Goal: Information Seeking & Learning: Learn about a topic

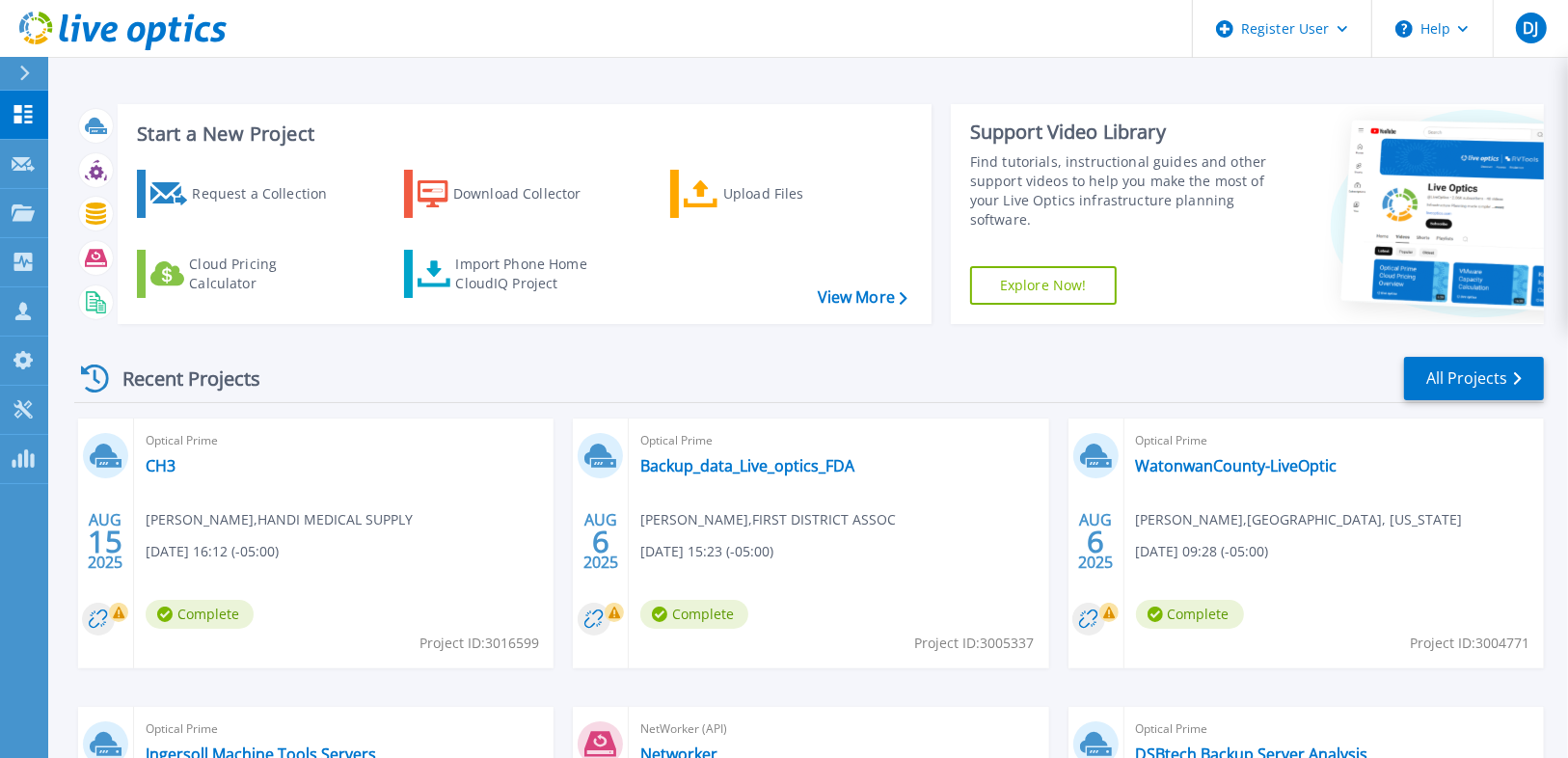
click at [32, 71] on div at bounding box center [33, 72] width 31 height 32
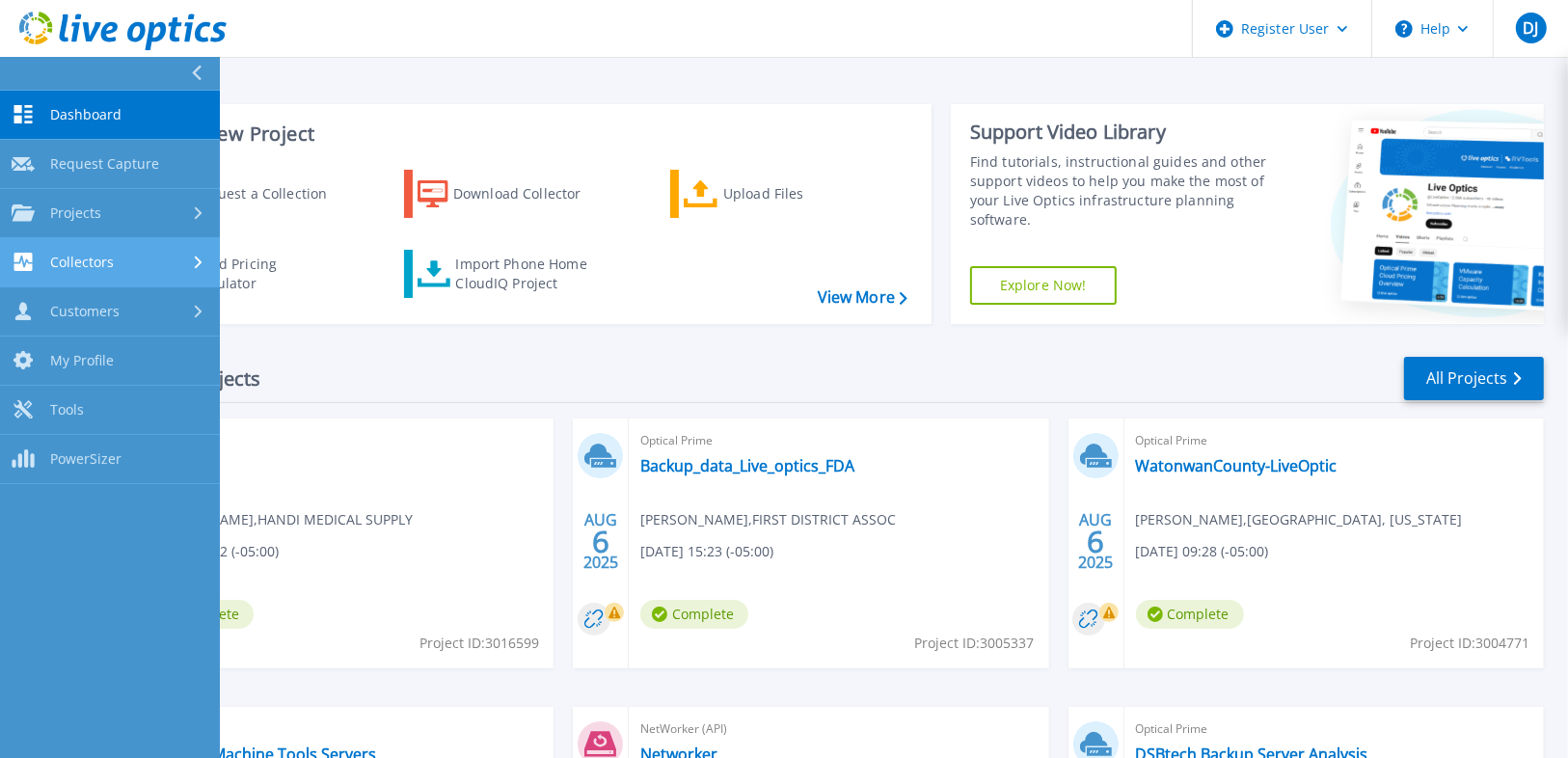
click at [138, 268] on div "Collectors" at bounding box center [110, 261] width 197 height 19
click at [153, 266] on div "Collectors" at bounding box center [110, 261] width 197 height 19
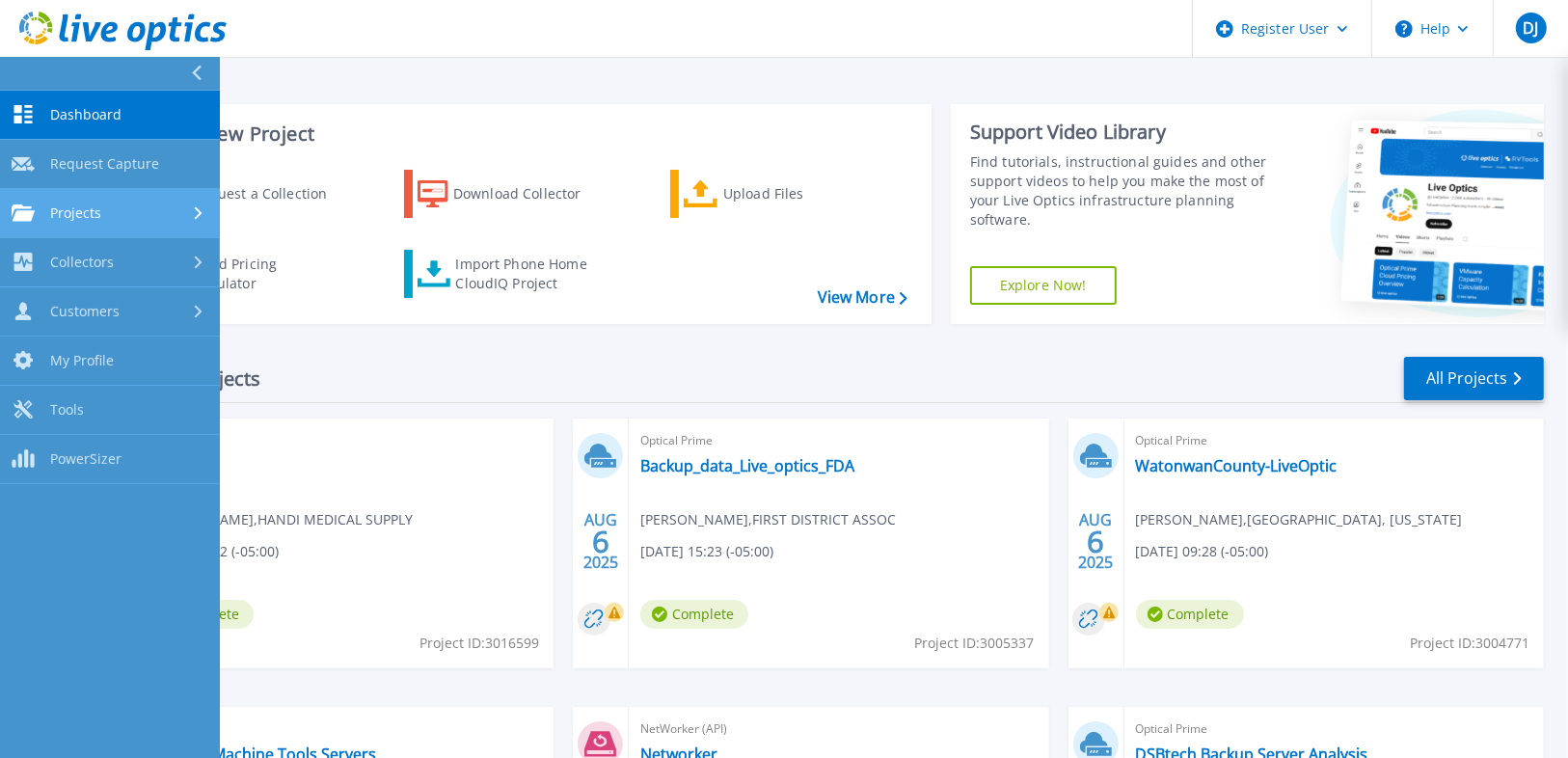
click at [182, 218] on div "Projects" at bounding box center [110, 213] width 197 height 18
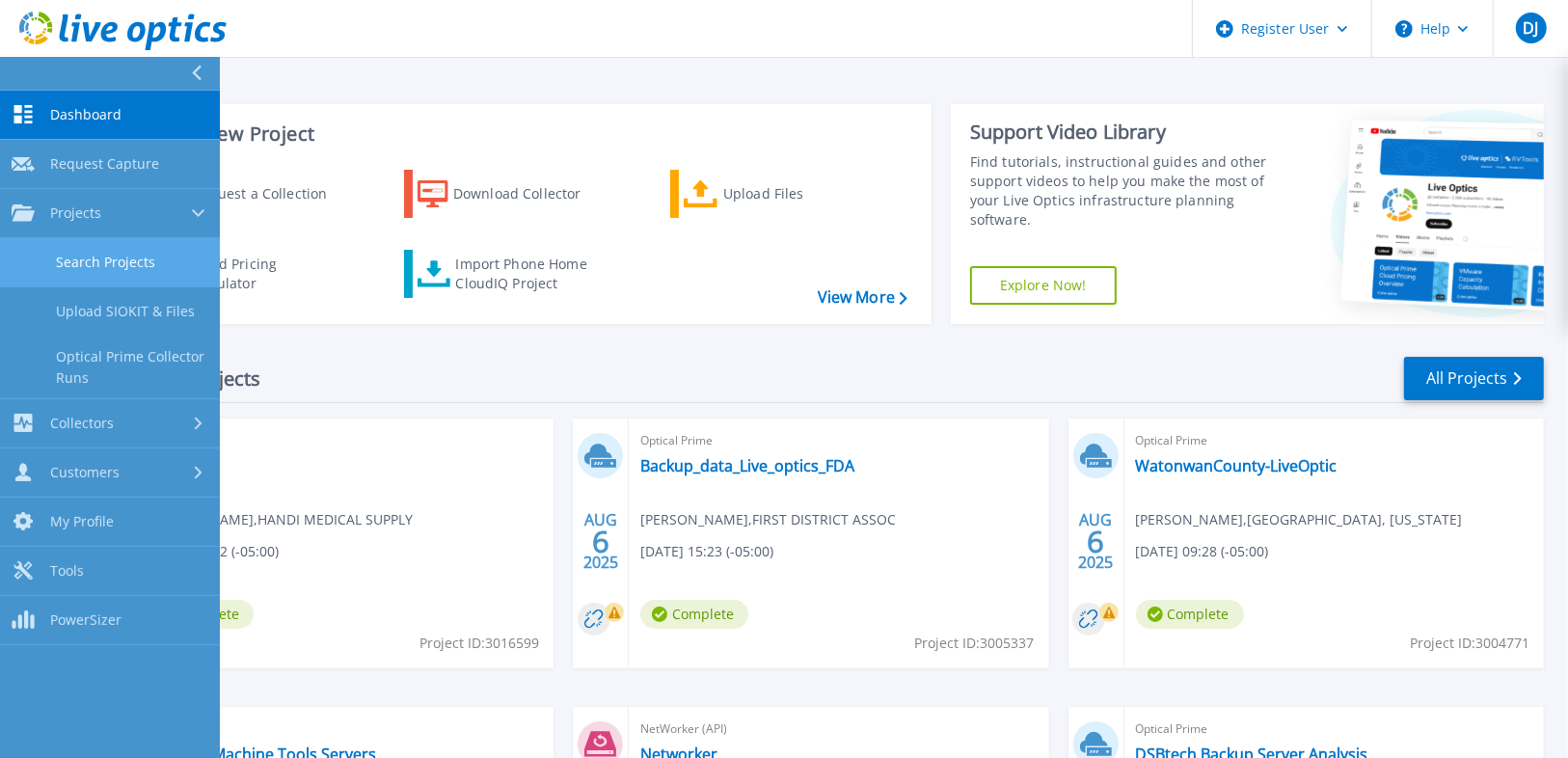
click at [161, 250] on link "Search Projects" at bounding box center [110, 262] width 220 height 49
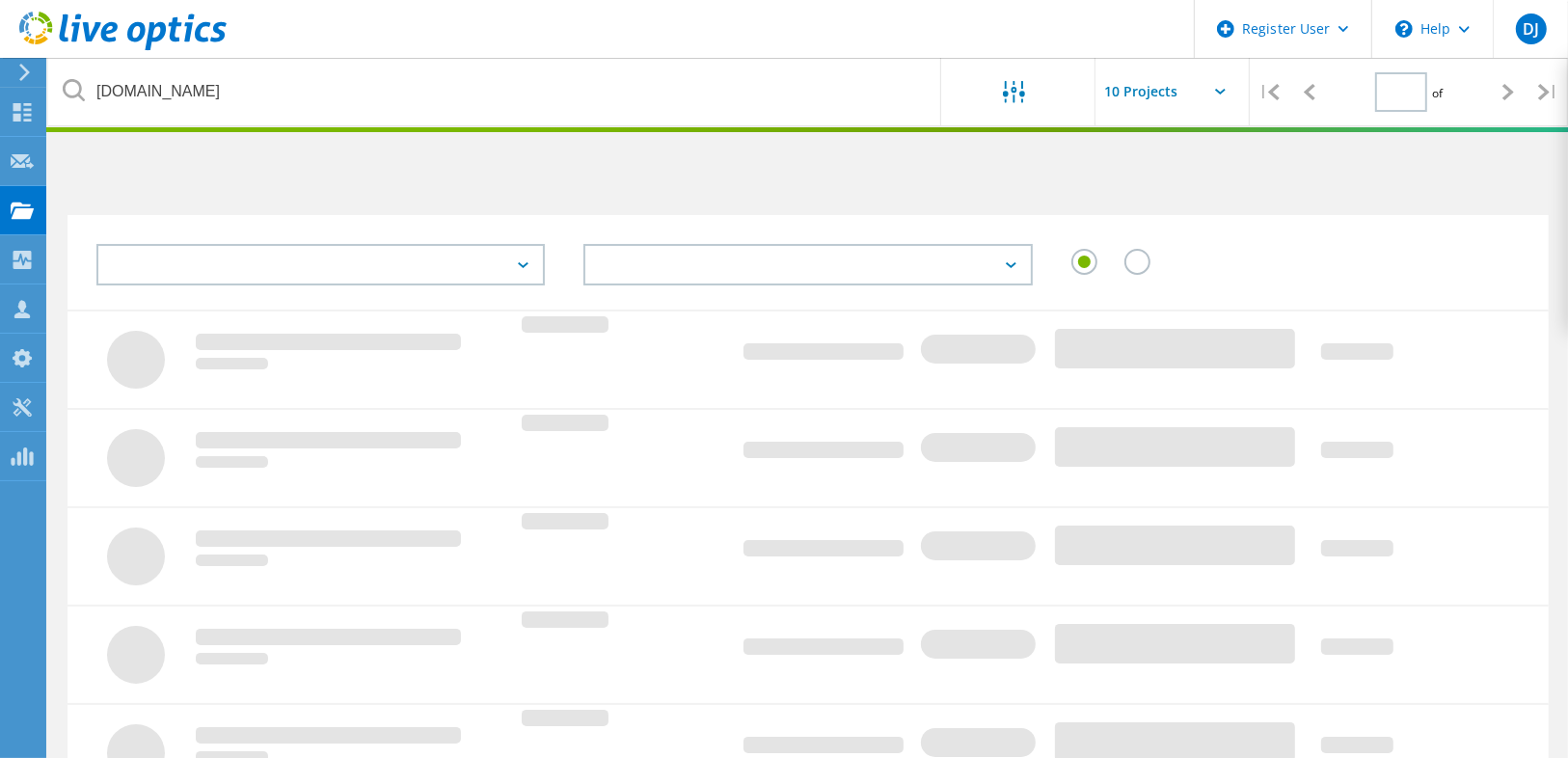
type input "1"
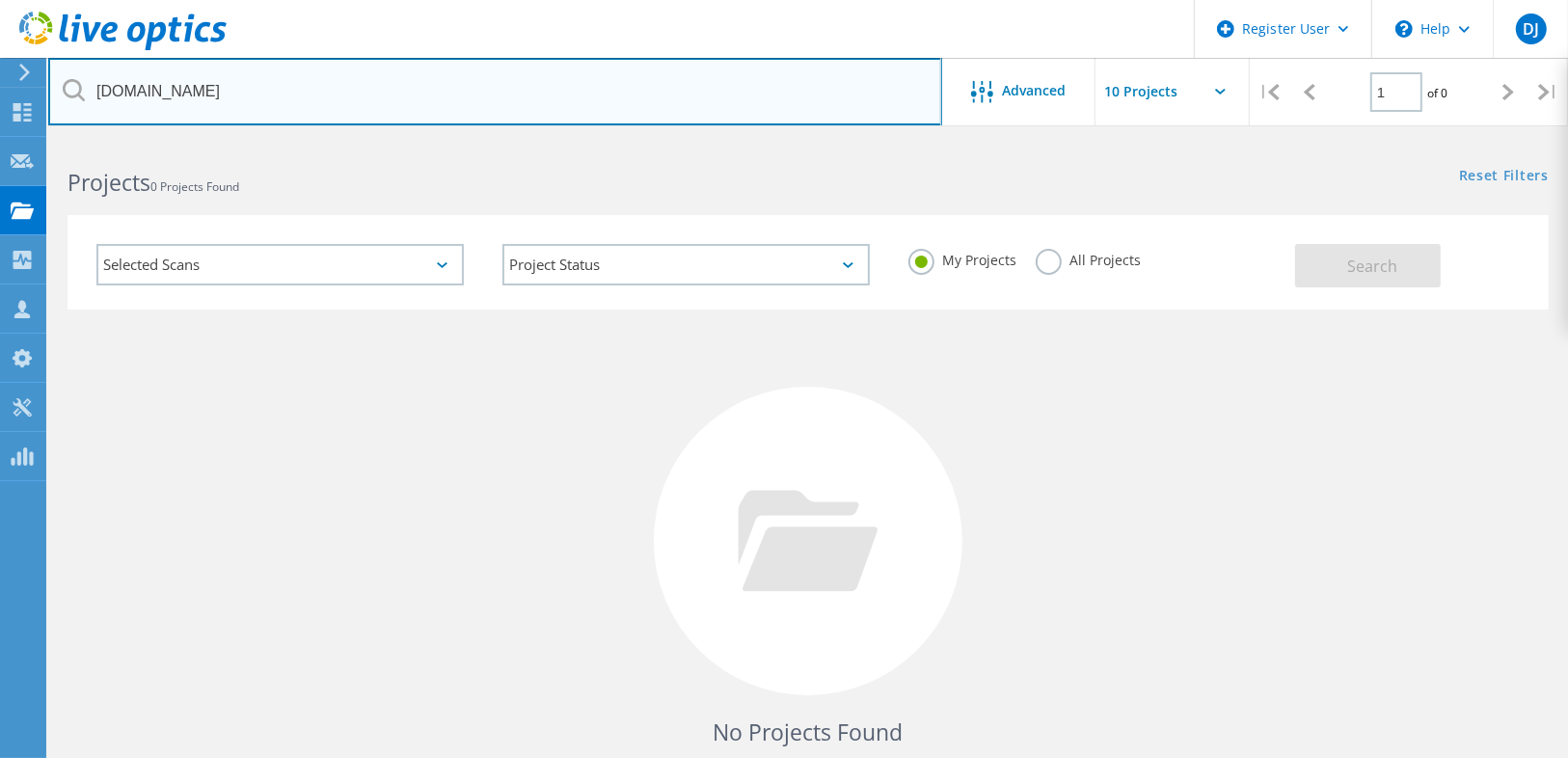
click at [187, 102] on input "ligtel.net" at bounding box center [494, 91] width 894 height 68
click at [187, 101] on input "ligtel.net" at bounding box center [494, 91] width 894 height 68
paste input "dcdeaver@milwaukeevalve.com"
drag, startPoint x: 170, startPoint y: 96, endPoint x: 93, endPoint y: 103, distance: 77.3
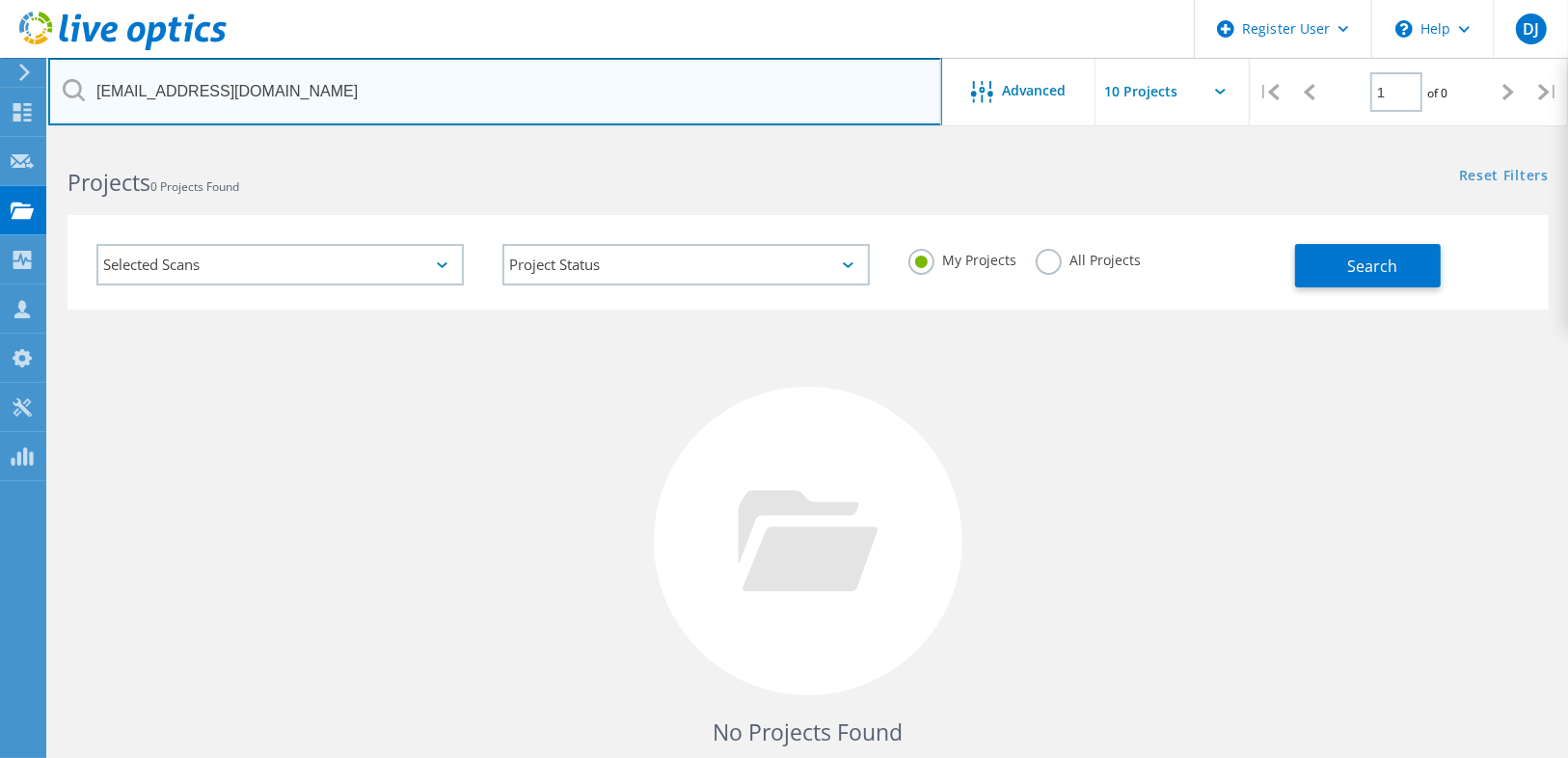
click at [93, 103] on input "dcdeaver@milwaukeevalve.com" at bounding box center [494, 91] width 894 height 68
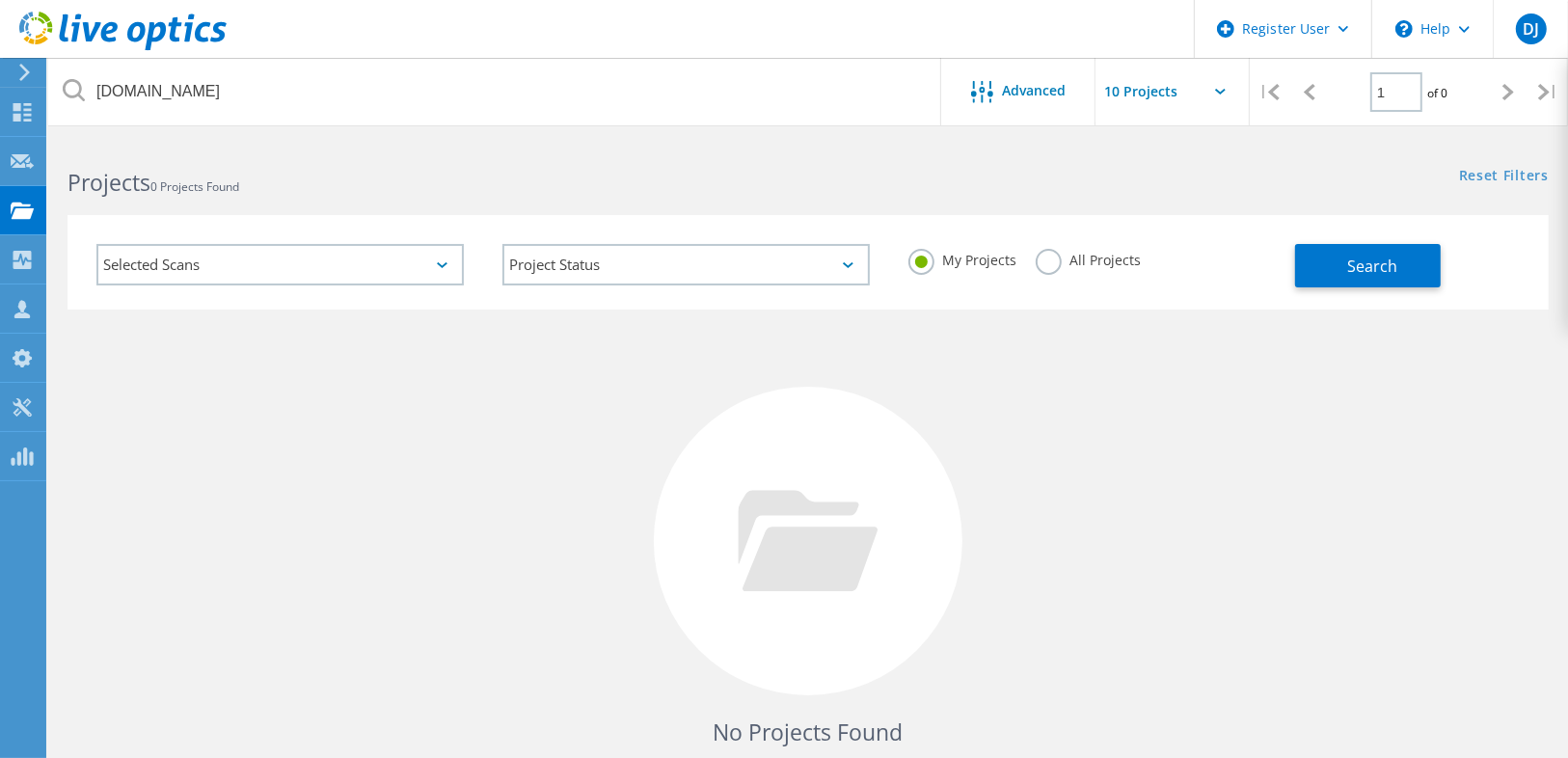
drag, startPoint x: 1072, startPoint y: 260, endPoint x: 1103, endPoint y: 262, distance: 31.1
click at [1073, 261] on label "All Projects" at bounding box center [1087, 258] width 105 height 19
click at [1093, 262] on label "All Projects" at bounding box center [1087, 258] width 105 height 19
click at [0, 0] on input "All Projects" at bounding box center [0, 0] width 0 height 0
click at [1346, 277] on button "Search" at bounding box center [1367, 265] width 146 height 43
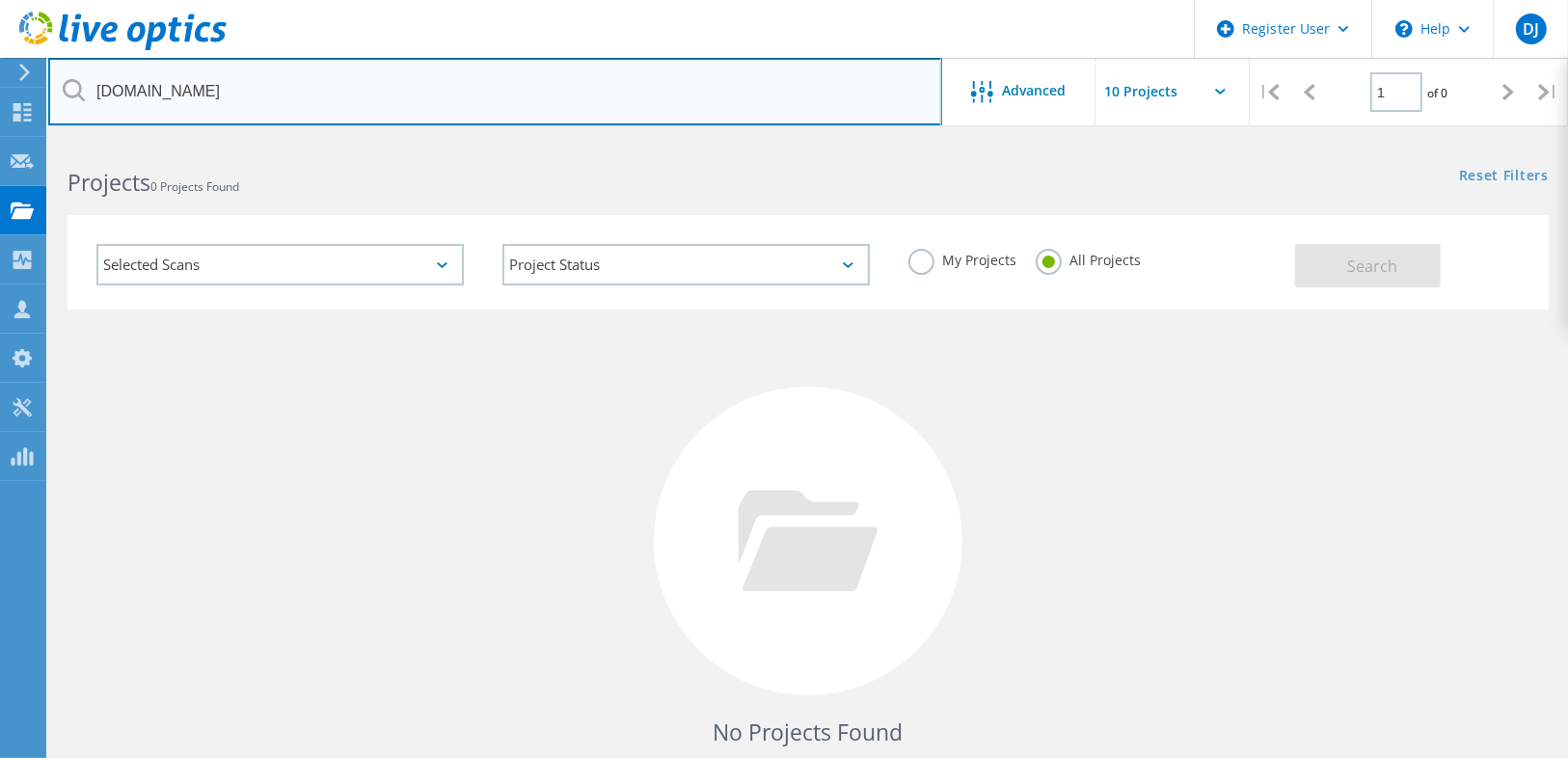
click at [300, 96] on input "milwaukeevalve.com" at bounding box center [494, 91] width 894 height 68
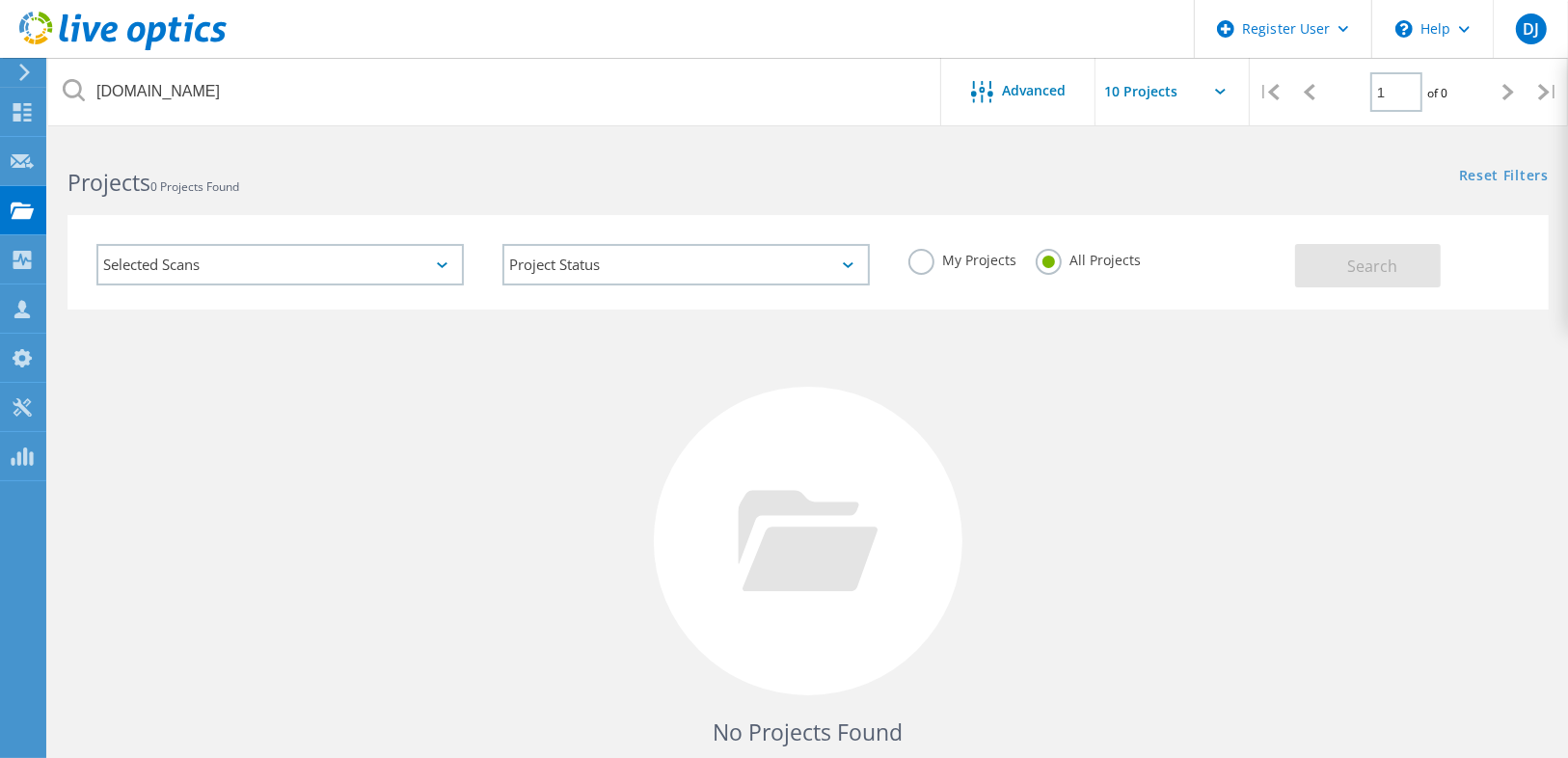
click at [1054, 246] on div "My Projects All Projects" at bounding box center [1091, 261] width 406 height 71
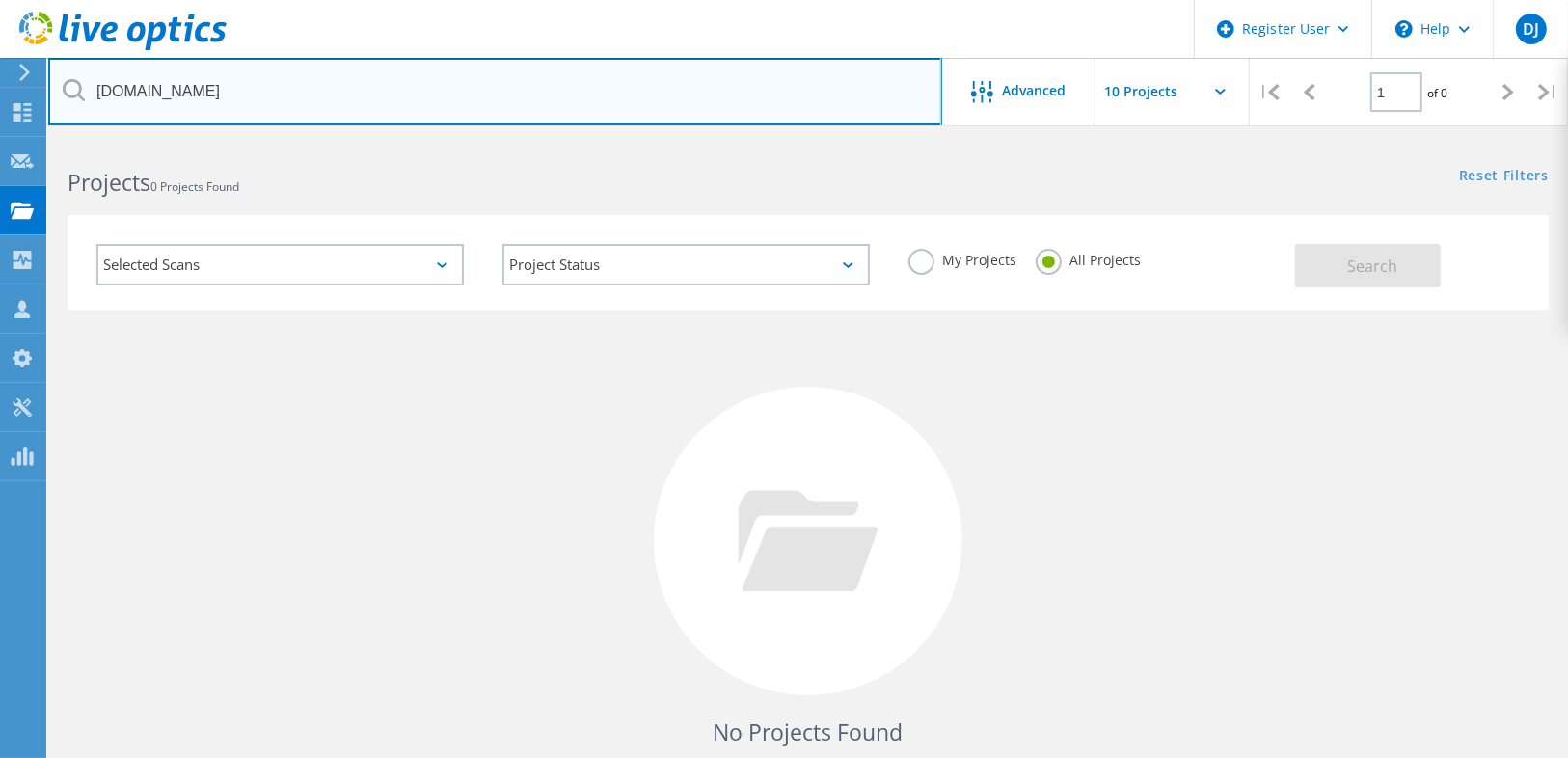
click at [435, 102] on input "milwaukeevalve.com" at bounding box center [494, 91] width 894 height 68
click at [433, 102] on input "milwaukeevalve.com" at bounding box center [494, 91] width 894 height 68
paste input "bcarpenter@ses.k12.in.us"
click at [433, 102] on input "milwaukeevalve.combcarpenter@ses.k12.in.us" at bounding box center [494, 91] width 894 height 68
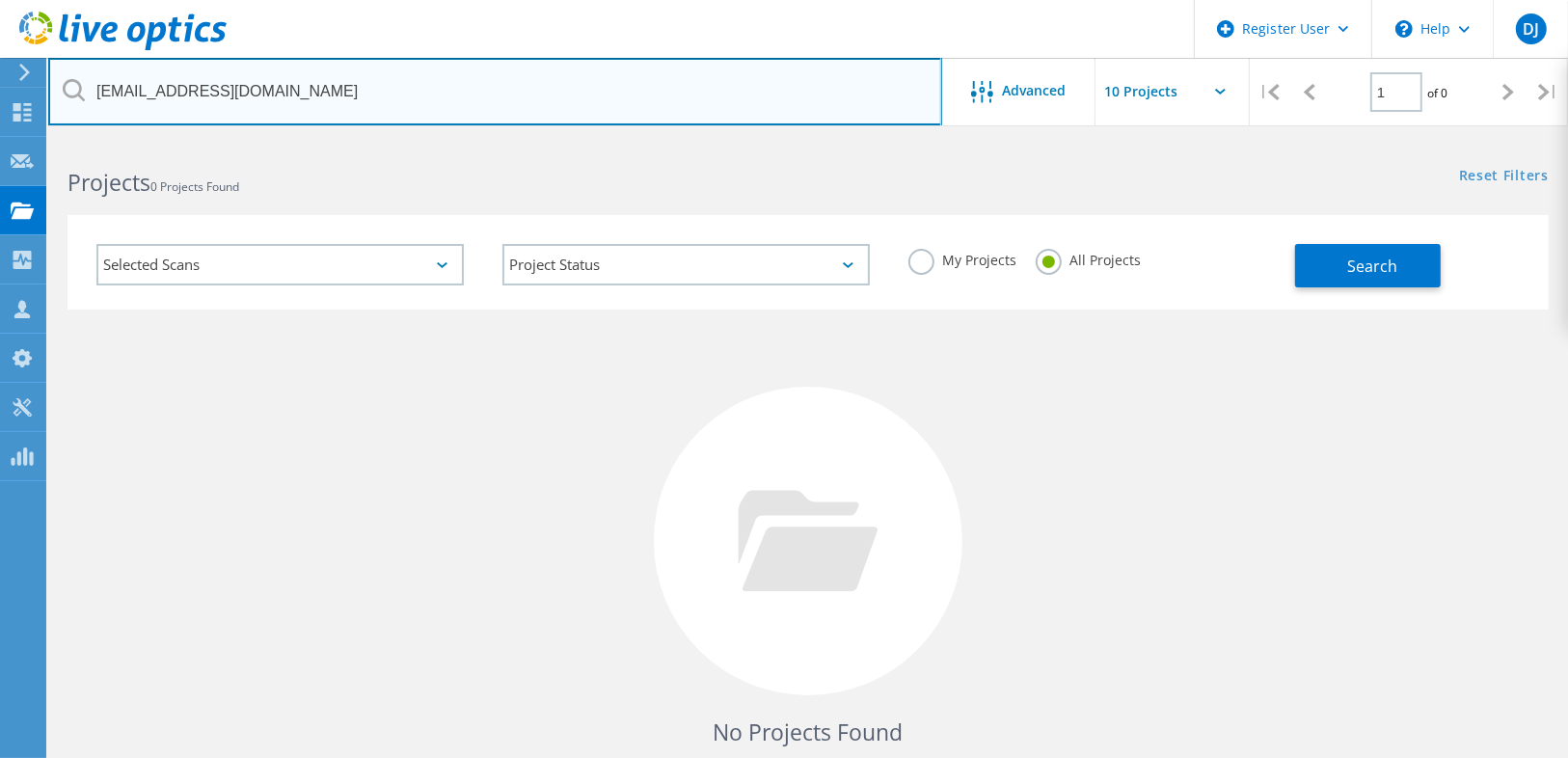
click at [433, 102] on input "milwaukeevalve.combcarpenter@ses.k12.in.us" at bounding box center [494, 91] width 894 height 68
paste input "text"
drag, startPoint x: 185, startPoint y: 88, endPoint x: 57, endPoint y: 95, distance: 128.2
click at [57, 95] on input "bcarpenter@ses.k12.in.us" at bounding box center [494, 91] width 894 height 68
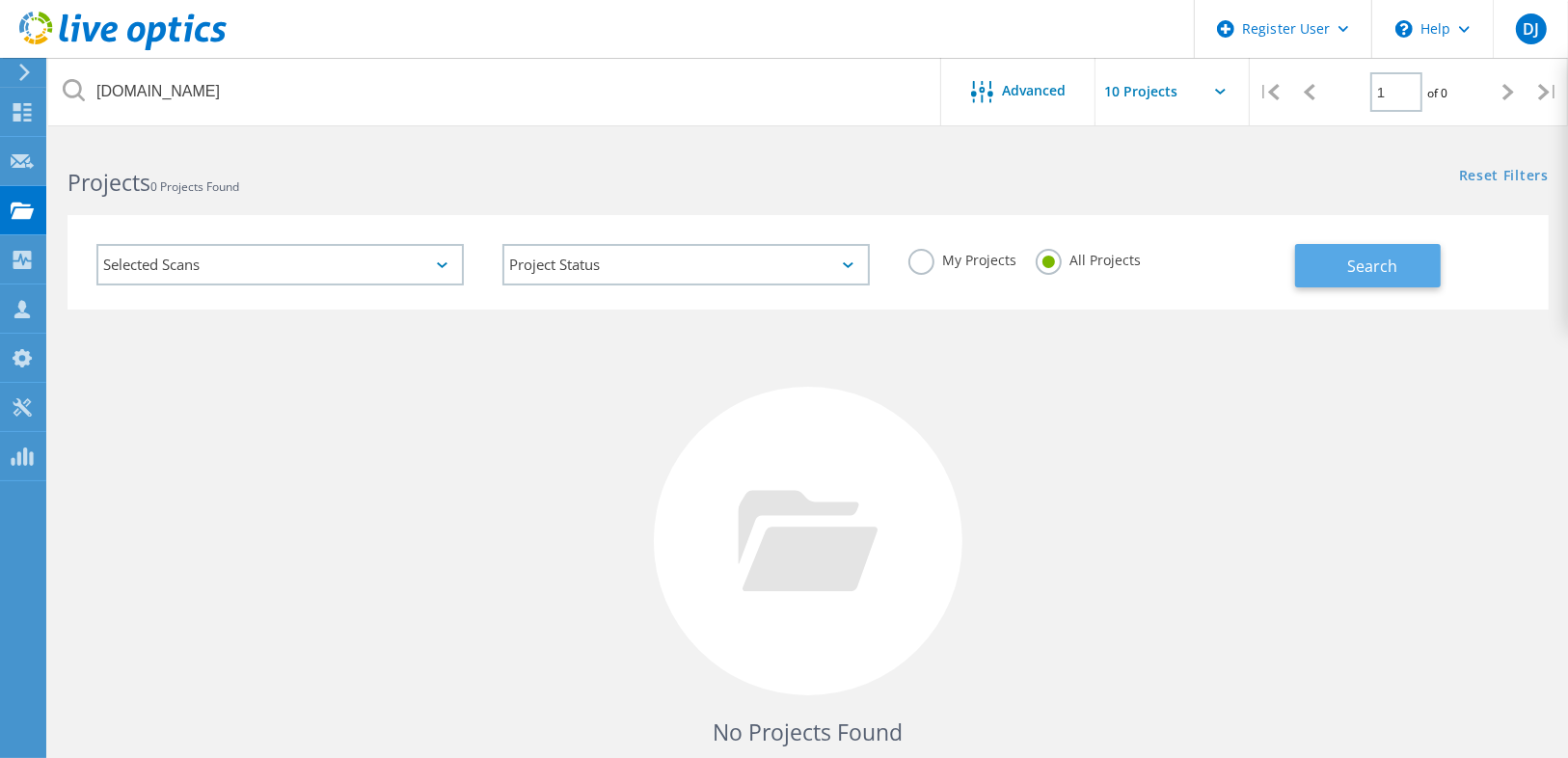
click at [1371, 258] on span "Search" at bounding box center [1371, 266] width 50 height 22
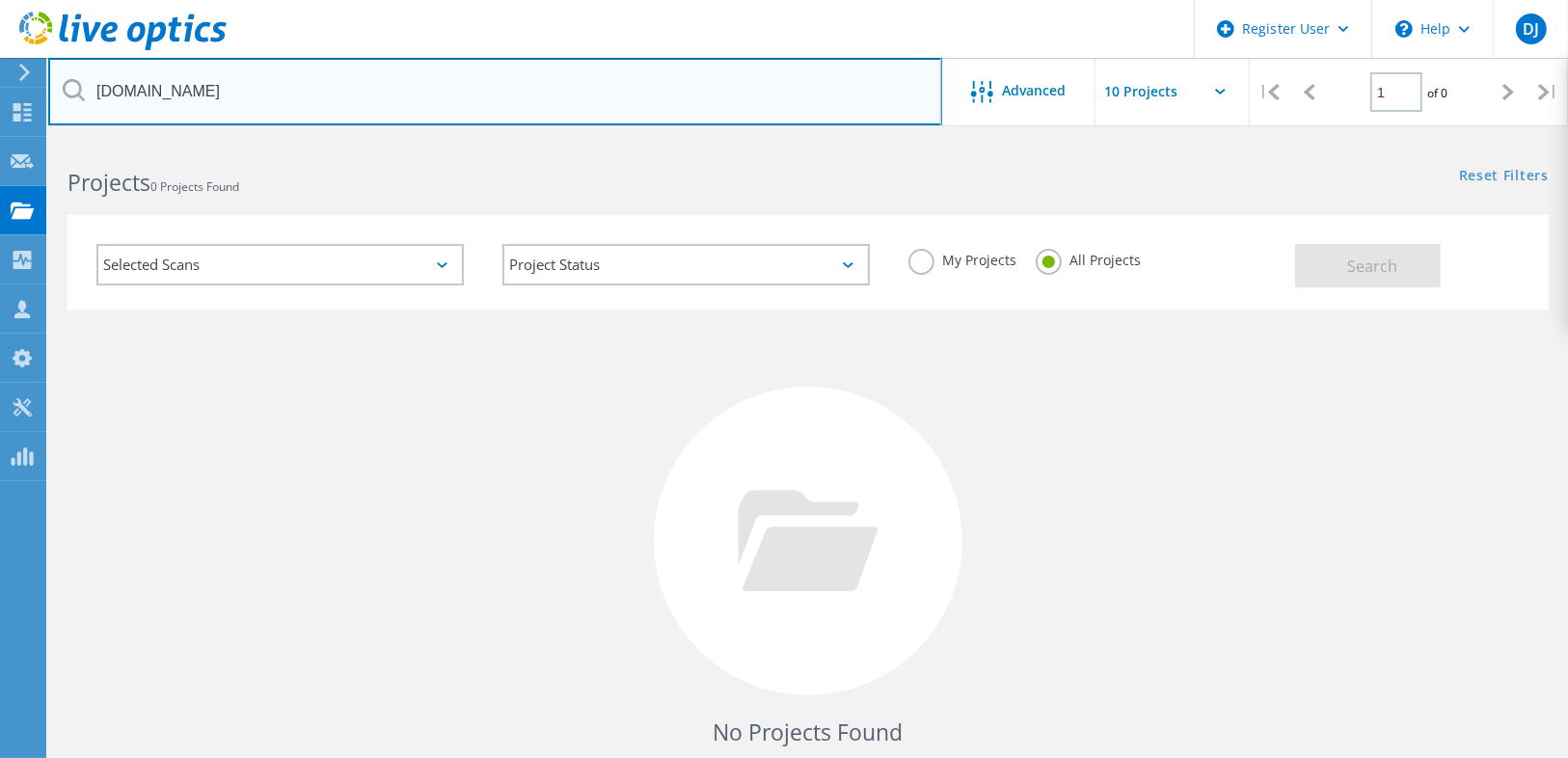
click at [283, 114] on input "ses.k12.in.us" at bounding box center [494, 91] width 894 height 68
paste input "[EMAIL_ADDRESS][DOMAIN_NAME]"
click at [153, 88] on input "[EMAIL_ADDRESS][DOMAIN_NAME]" at bounding box center [494, 91] width 894 height 68
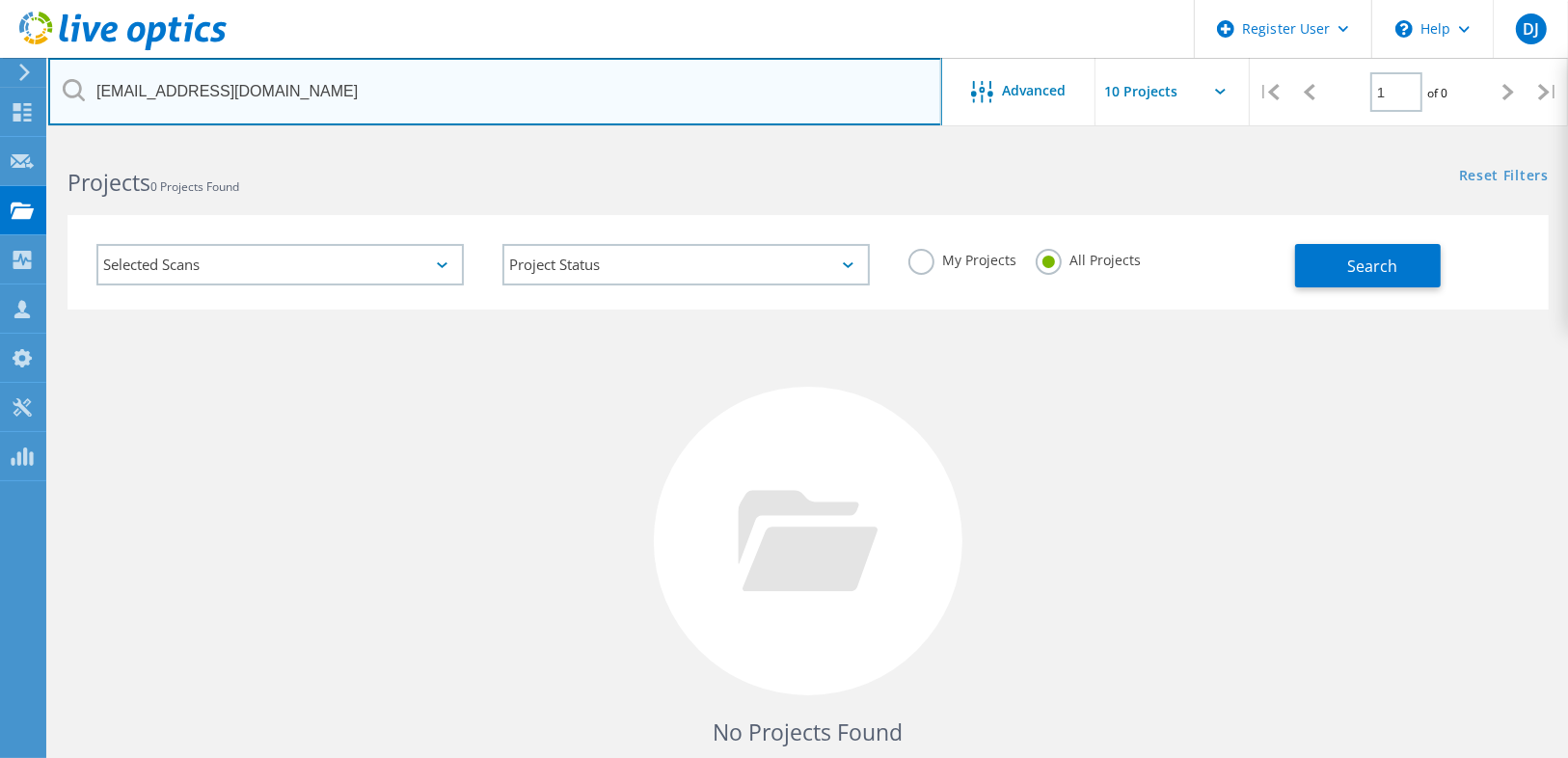
drag, startPoint x: 161, startPoint y: 87, endPoint x: 82, endPoint y: 87, distance: 79.0
click at [82, 87] on div "[EMAIL_ADDRESS][DOMAIN_NAME]" at bounding box center [494, 91] width 893 height 68
type input "jxe.com"
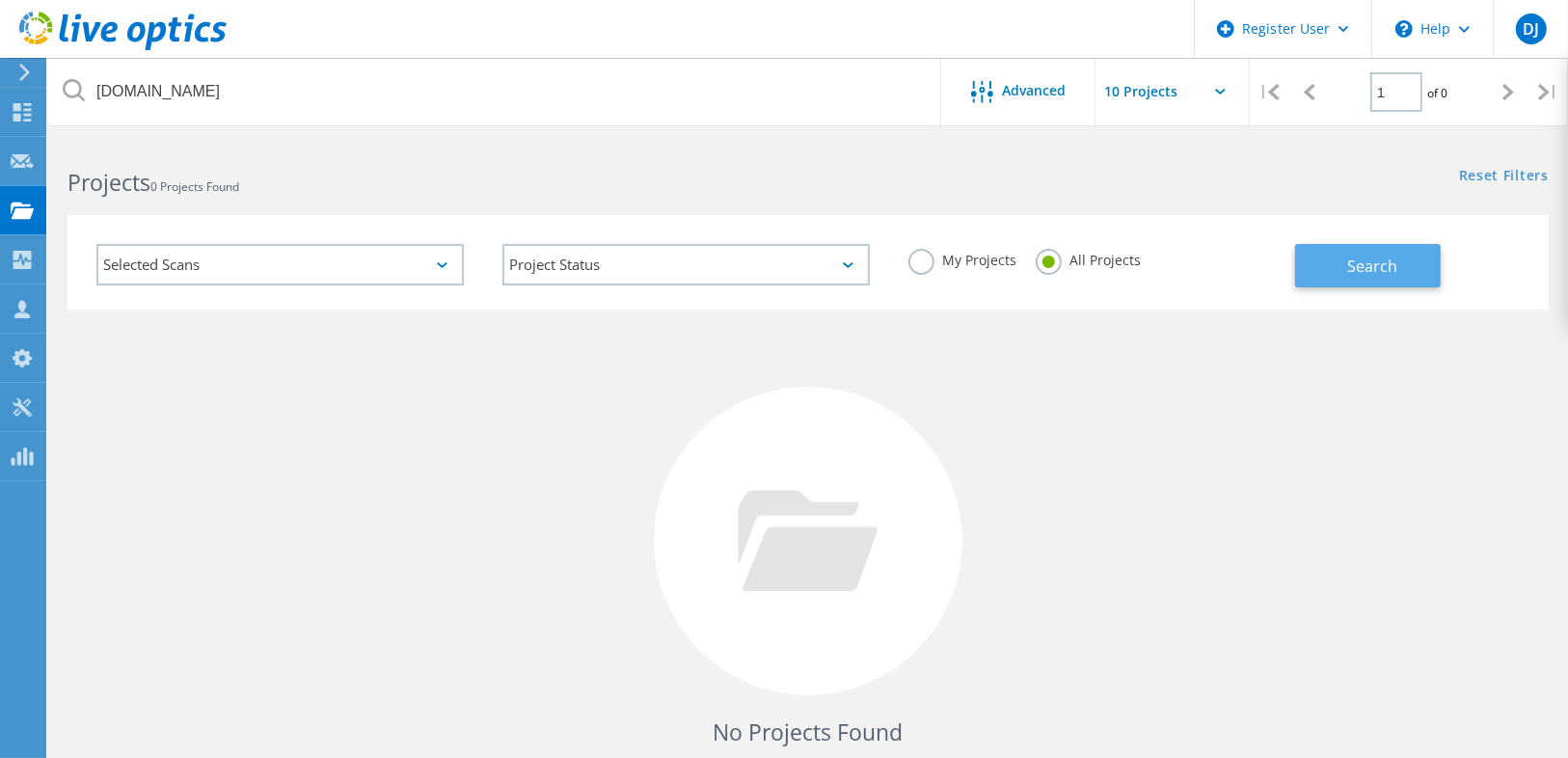
click at [1352, 268] on span "Search" at bounding box center [1371, 266] width 50 height 22
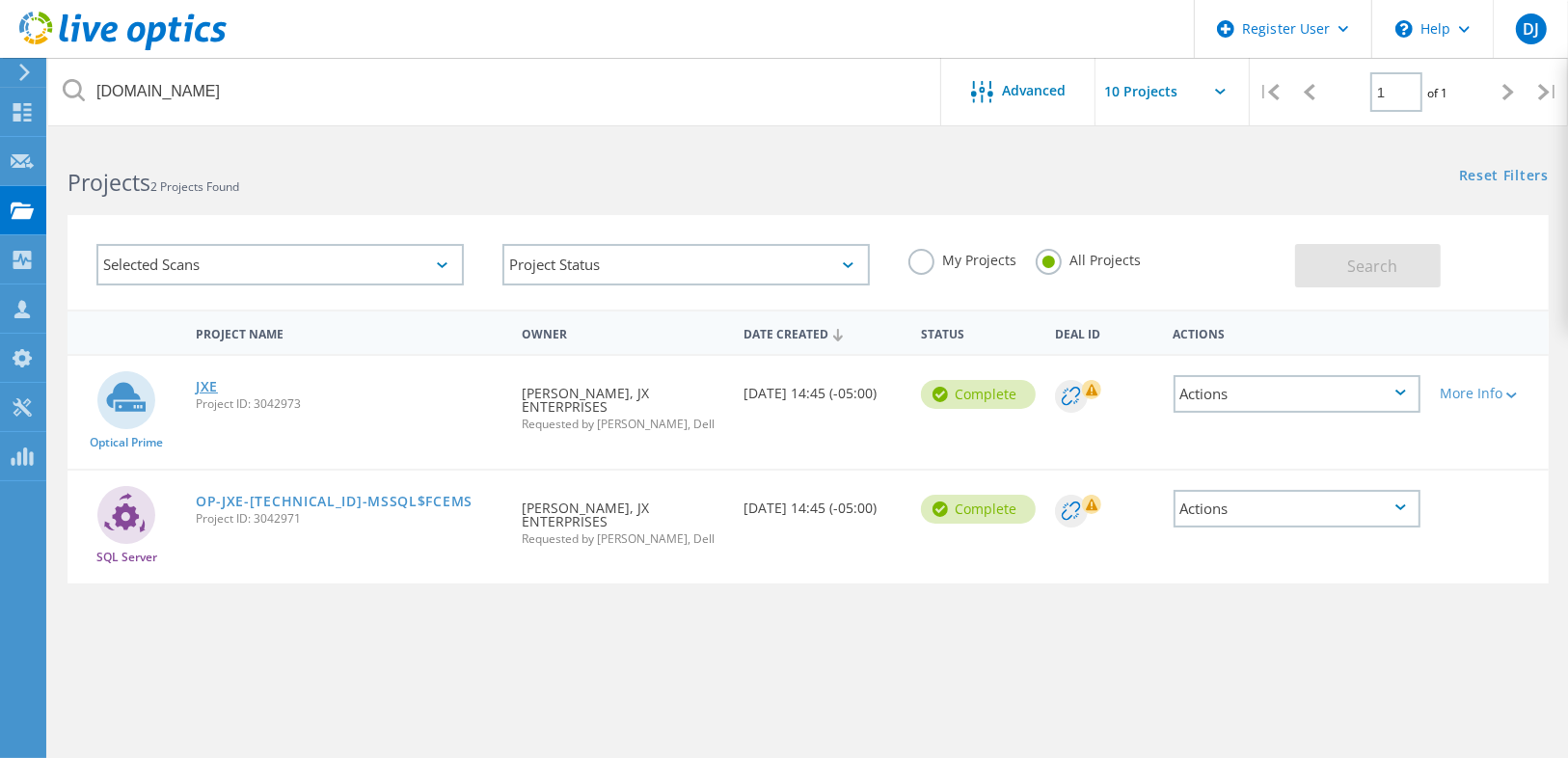
click at [206, 382] on link "JXE" at bounding box center [207, 387] width 23 height 14
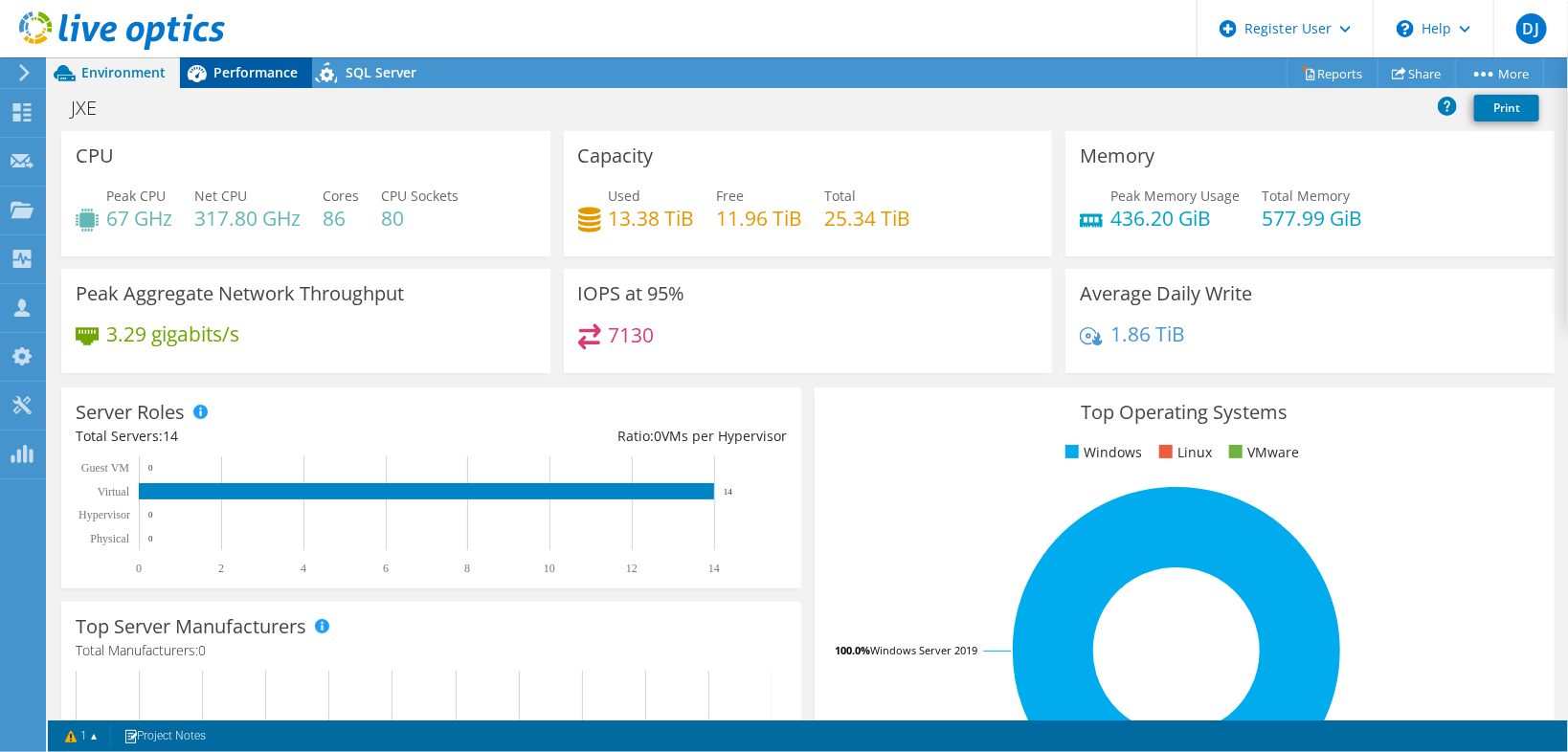
click at [254, 73] on span "Performance" at bounding box center [256, 72] width 85 height 18
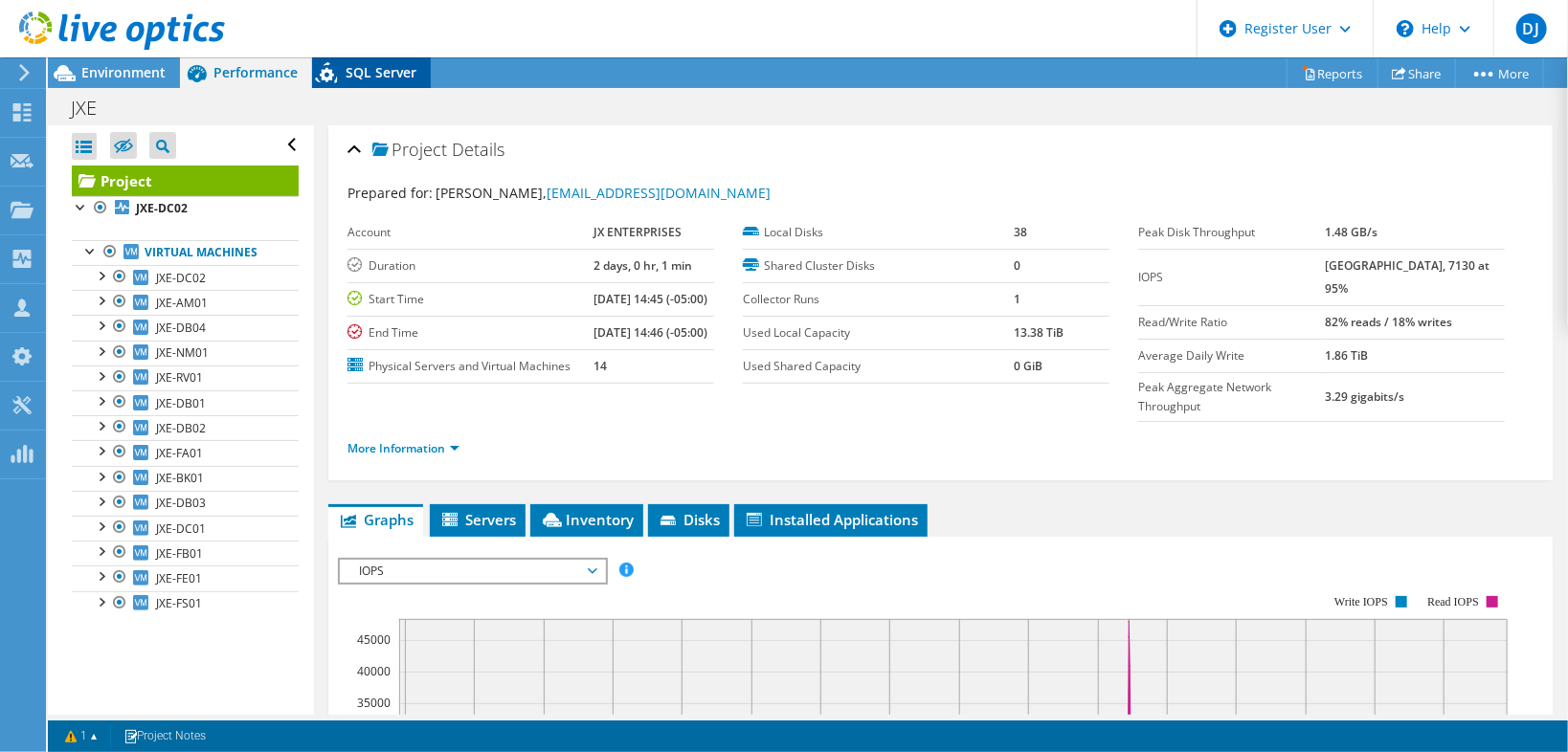
click at [372, 73] on span "SQL Server" at bounding box center [381, 72] width 71 height 18
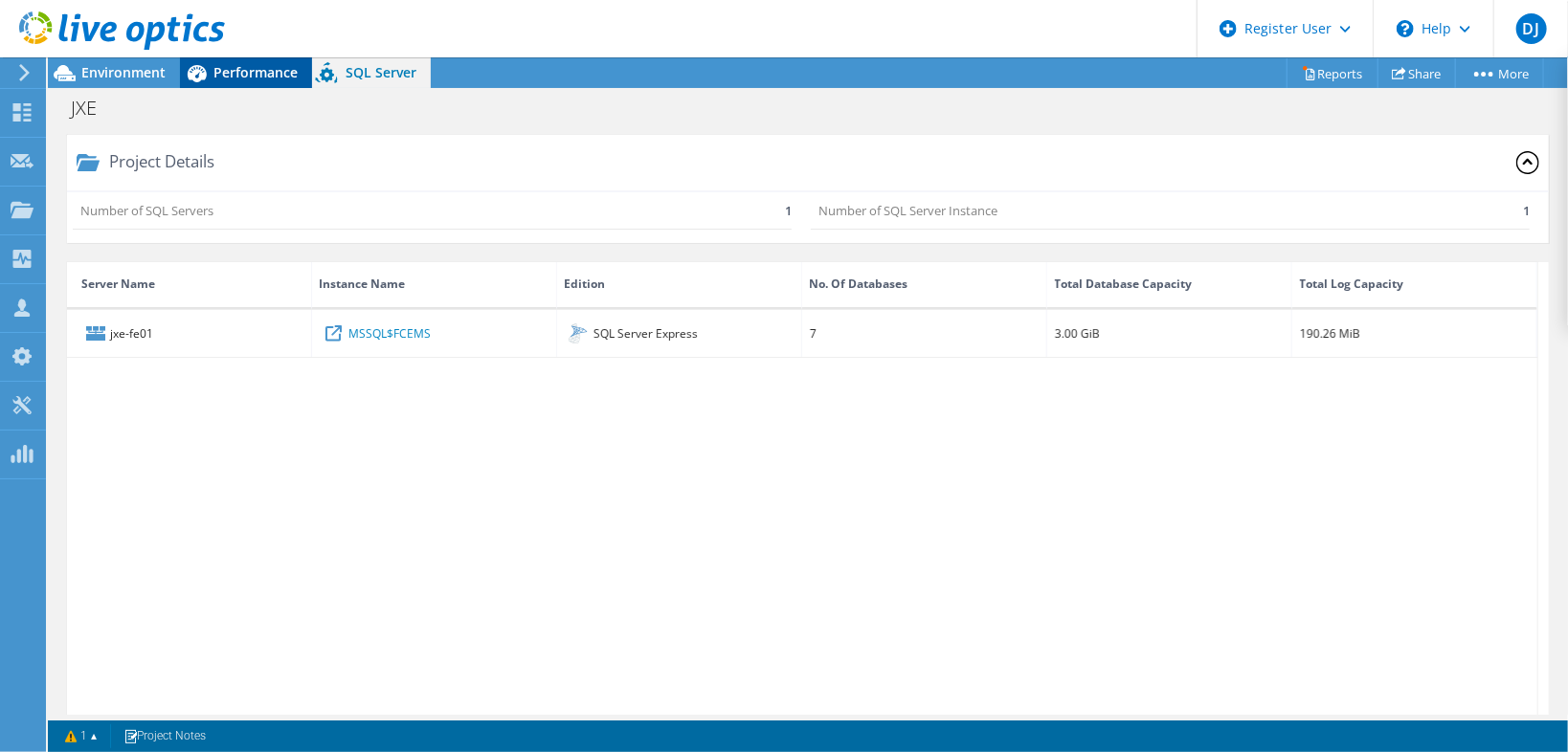
click at [274, 63] on span "Performance" at bounding box center [256, 72] width 85 height 18
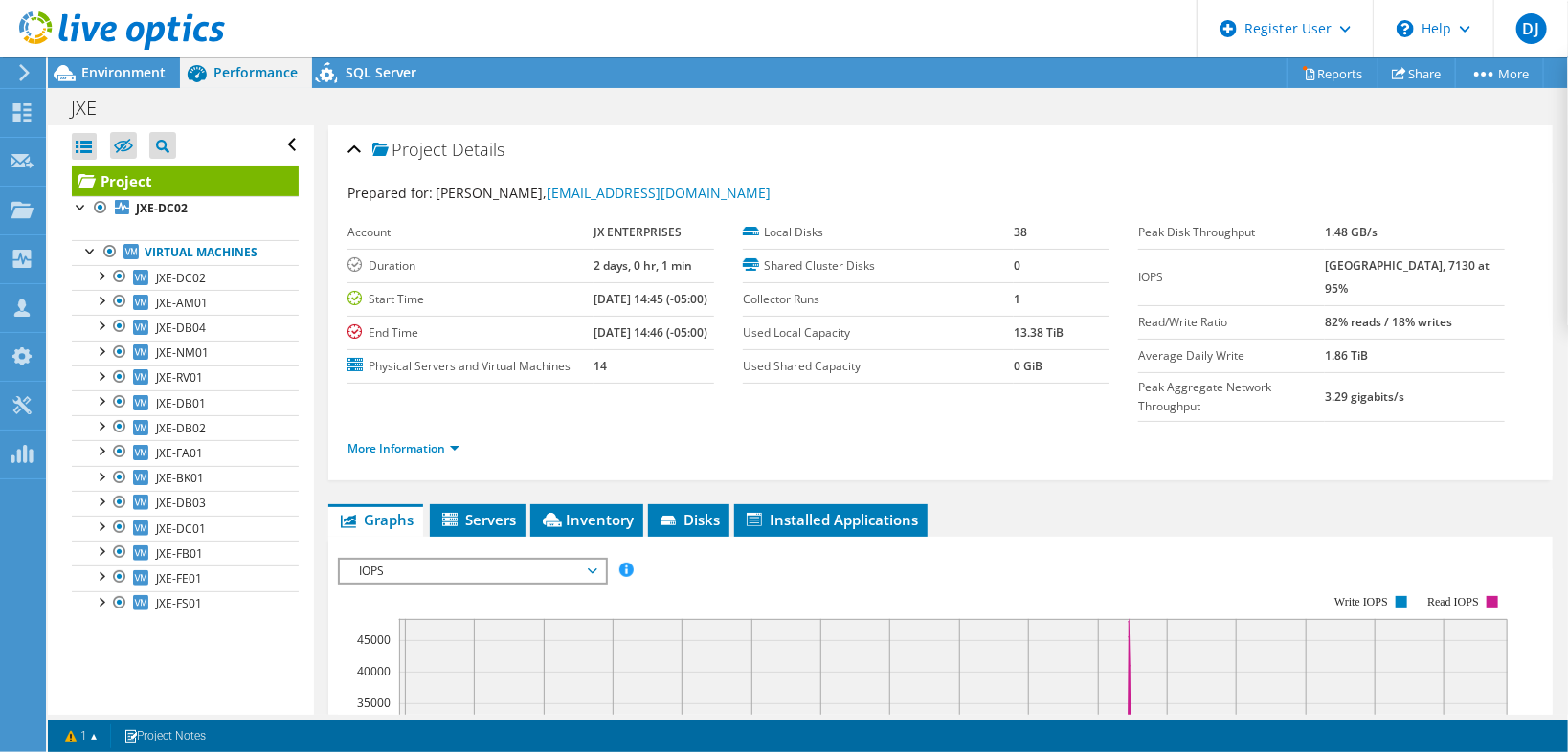
click at [122, 62] on div at bounding box center [113, 32] width 225 height 64
click at [126, 69] on span "Environment" at bounding box center [123, 72] width 85 height 18
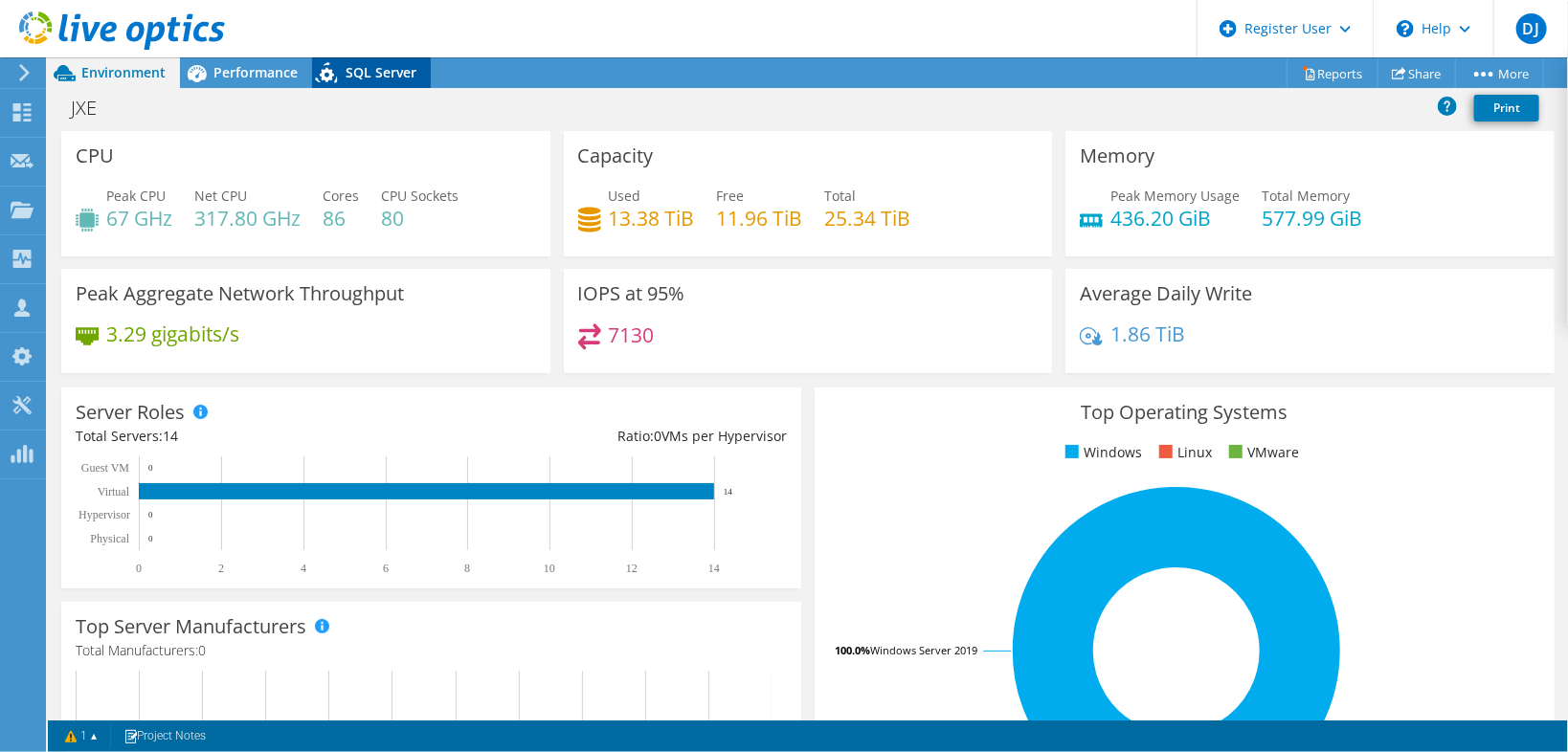
click at [370, 74] on span "SQL Server" at bounding box center [381, 72] width 71 height 18
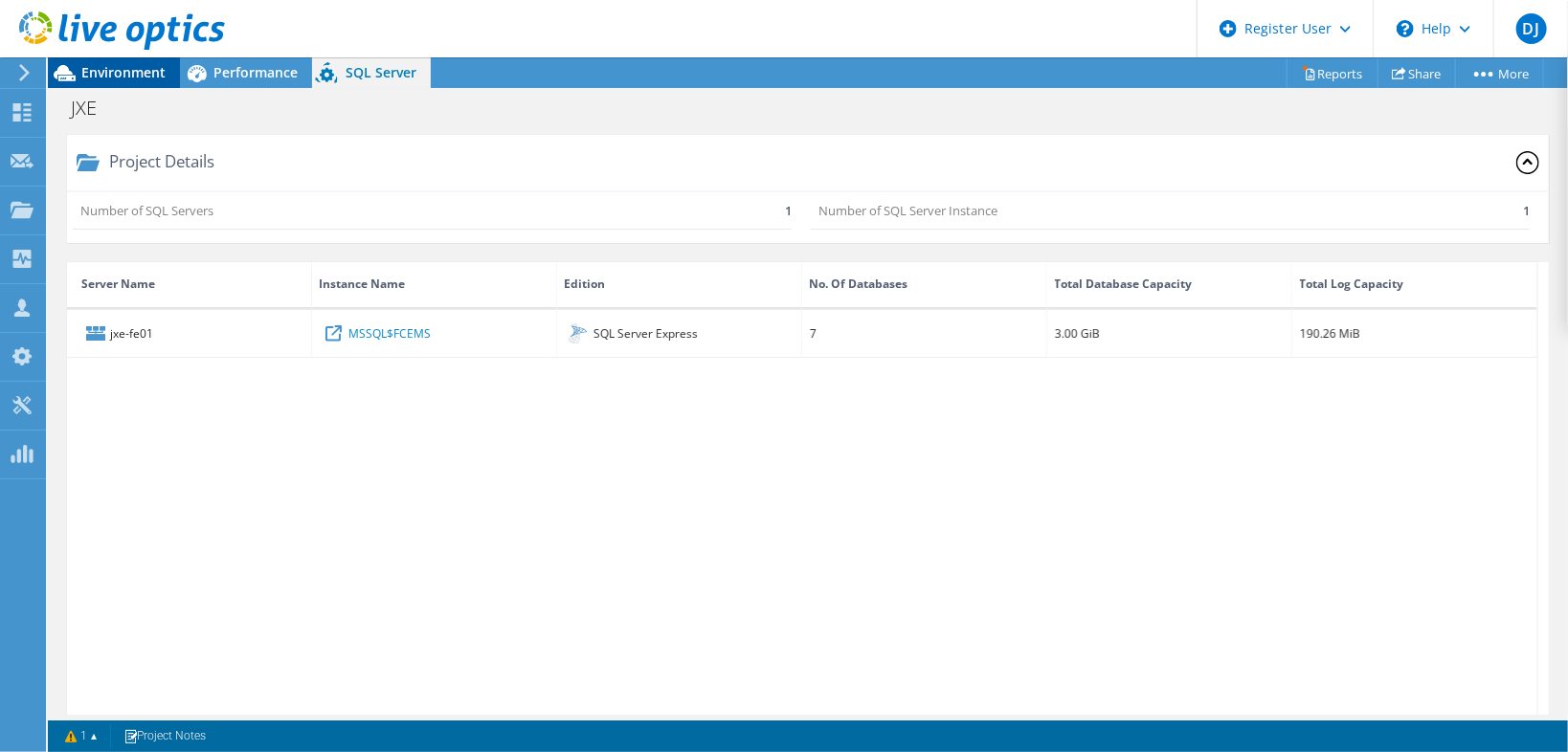
click at [136, 73] on span "Environment" at bounding box center [123, 72] width 85 height 18
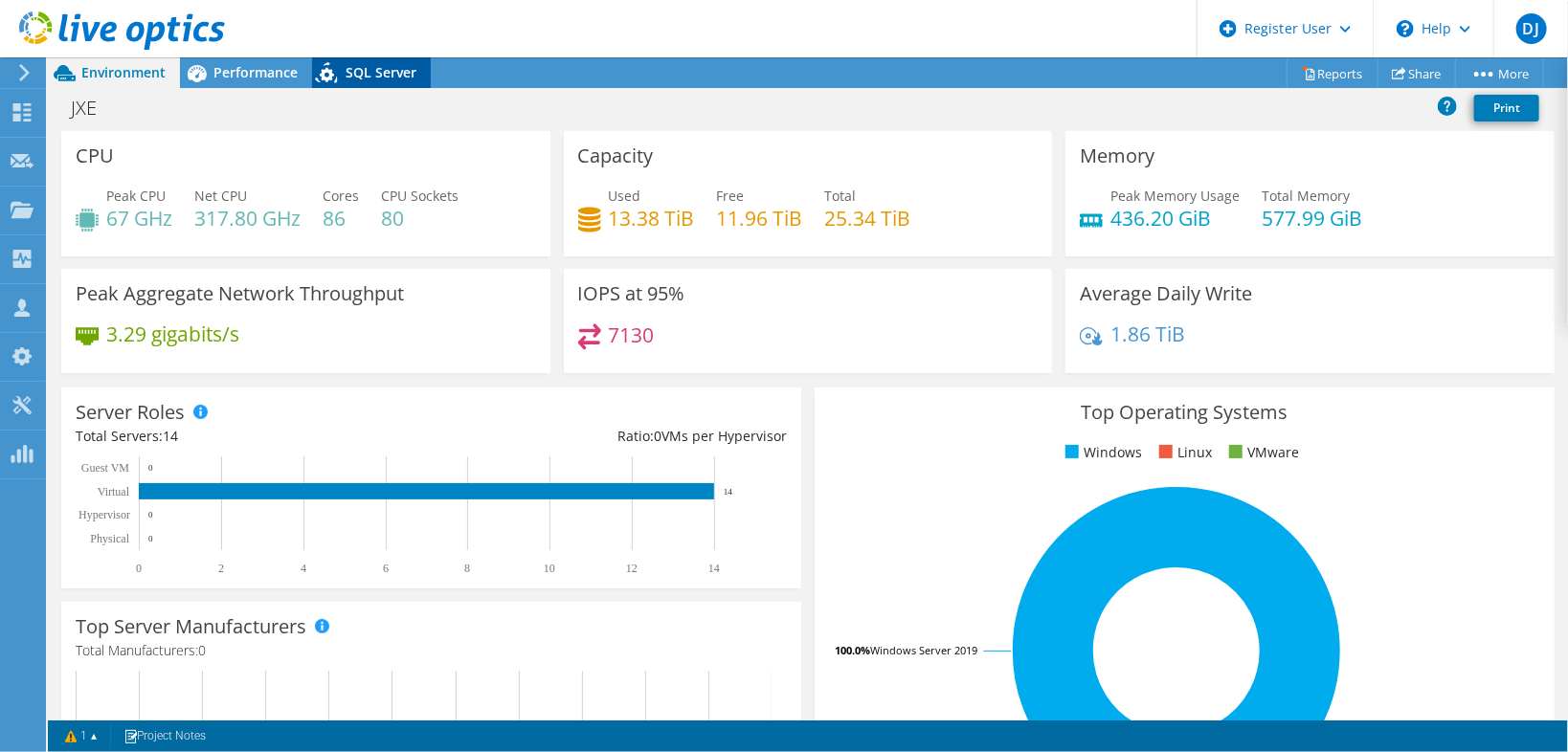
click at [362, 63] on span "SQL Server" at bounding box center [381, 72] width 71 height 18
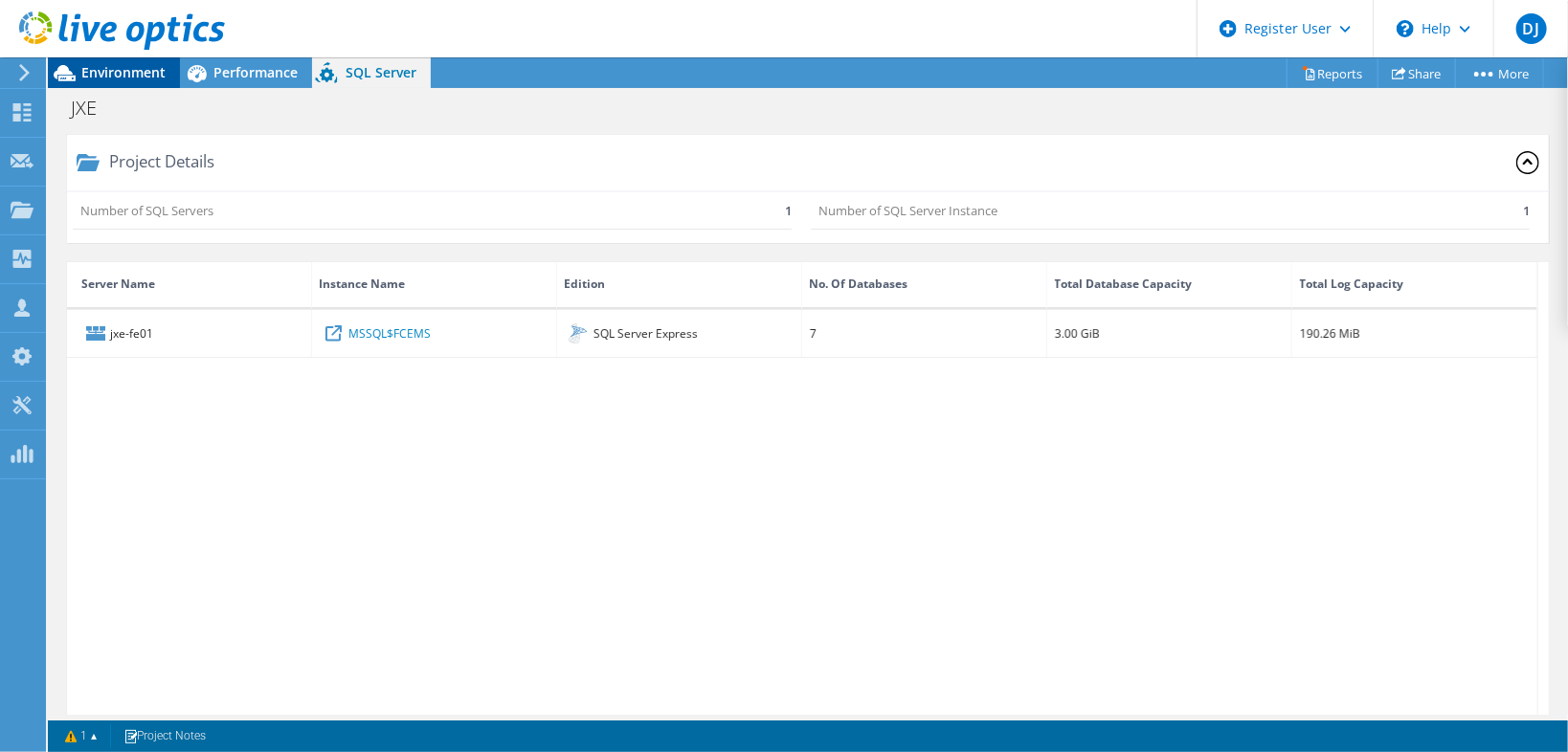
click at [109, 71] on span "Environment" at bounding box center [123, 72] width 85 height 18
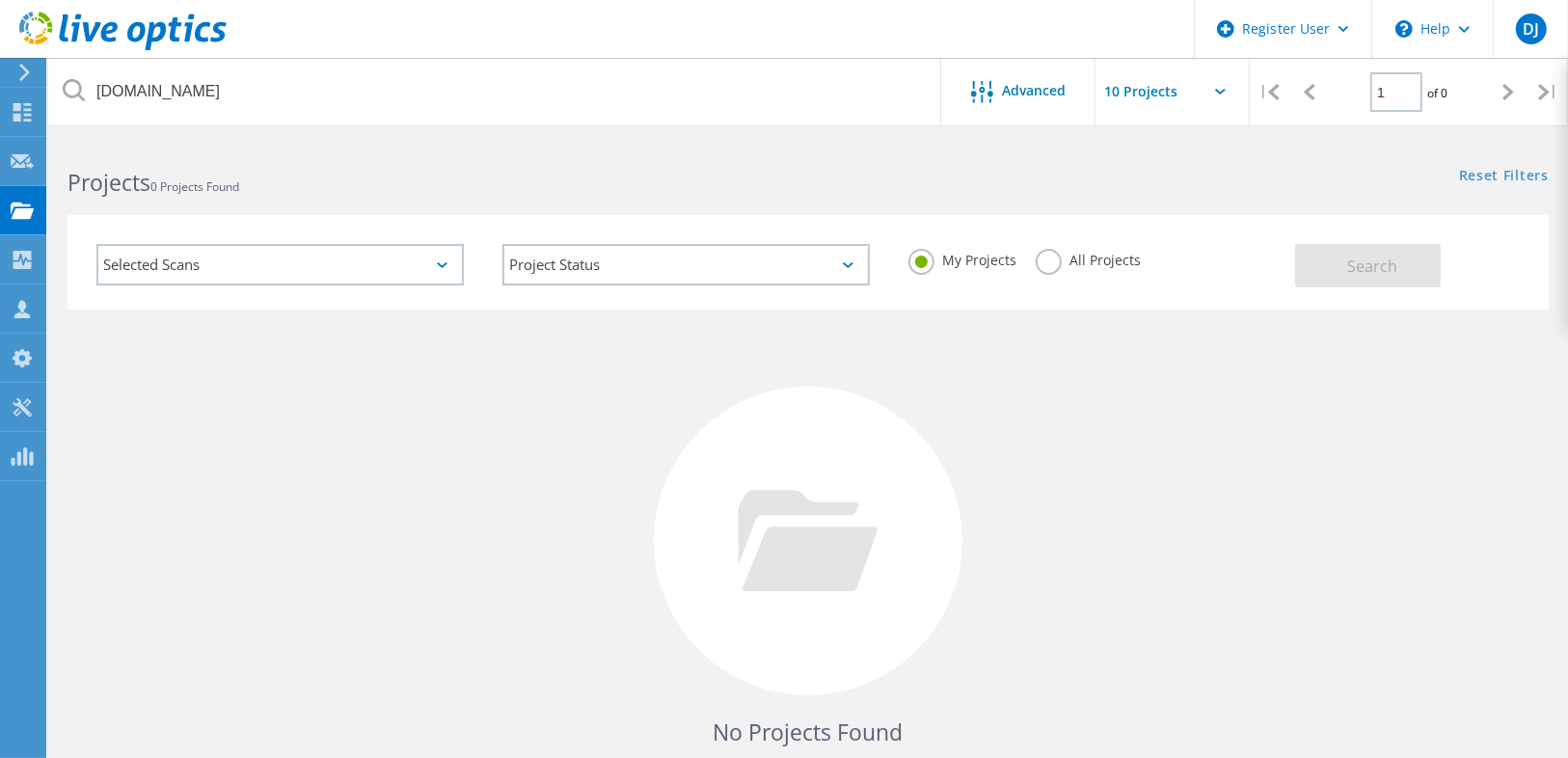
click at [1066, 257] on label "All Projects" at bounding box center [1087, 258] width 105 height 19
click at [0, 0] on input "All Projects" at bounding box center [0, 0] width 0 height 0
click at [1337, 265] on button "Search" at bounding box center [1367, 265] width 146 height 43
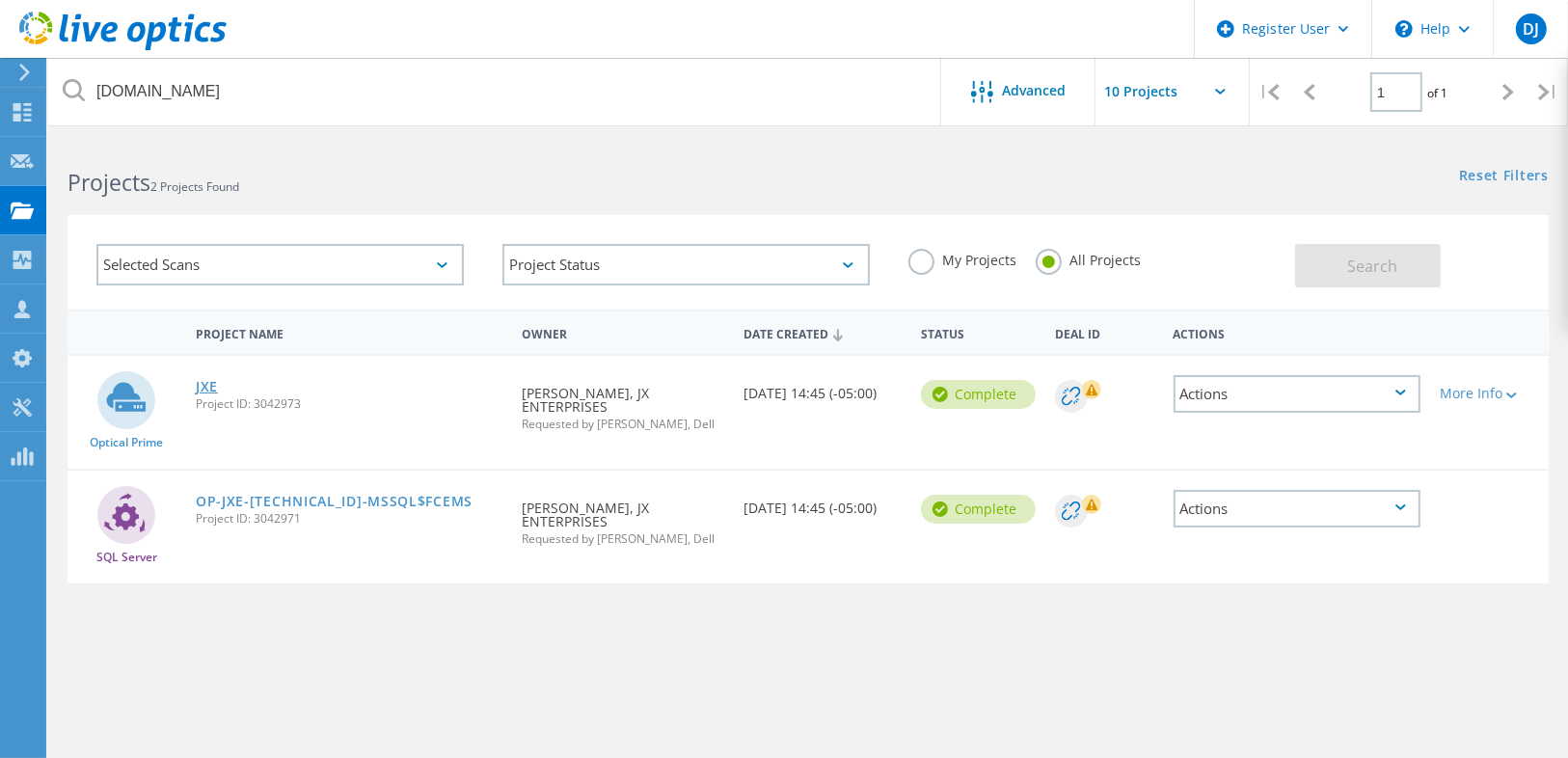
click at [204, 386] on link "JXE" at bounding box center [207, 387] width 23 height 14
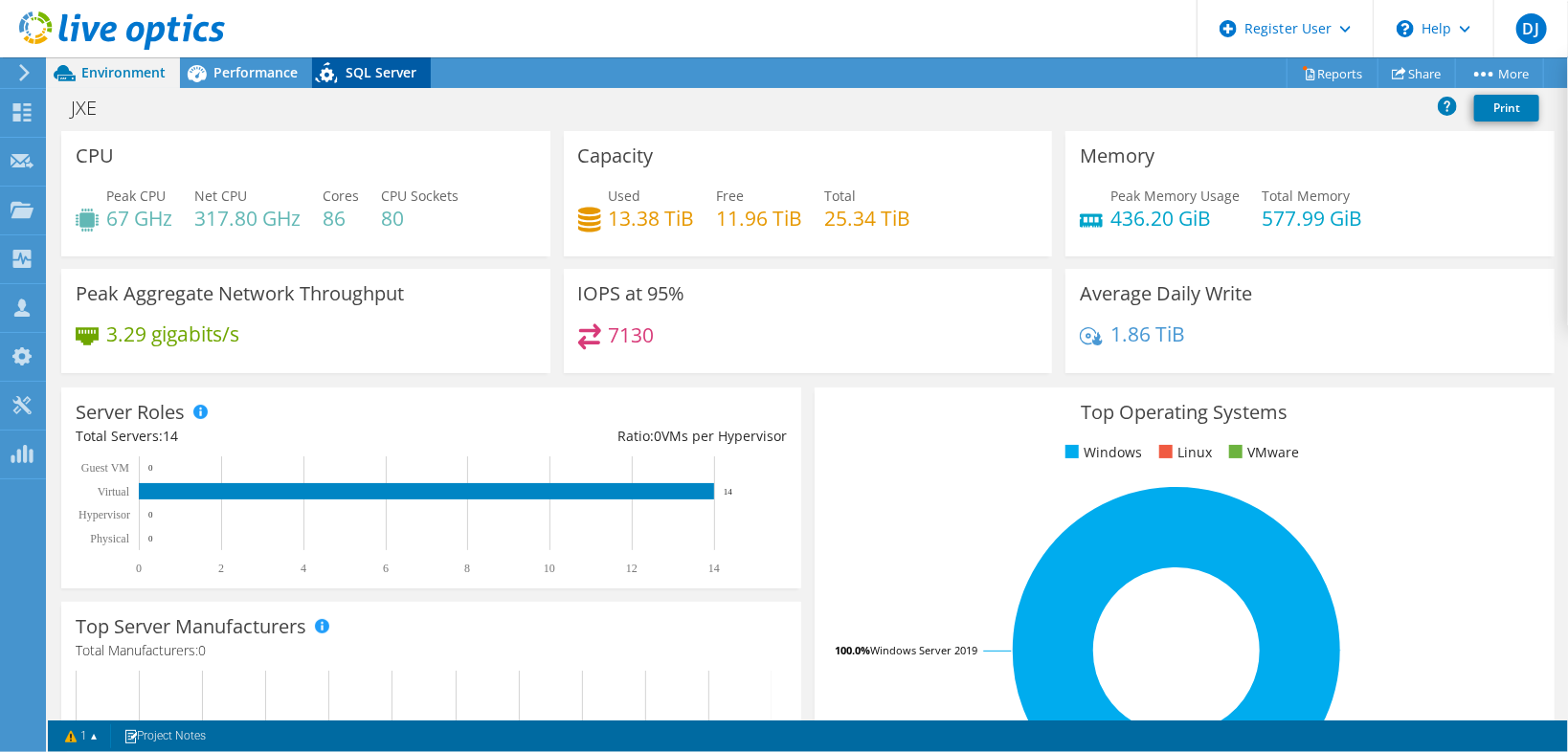
click at [404, 70] on span "SQL Server" at bounding box center [381, 72] width 71 height 18
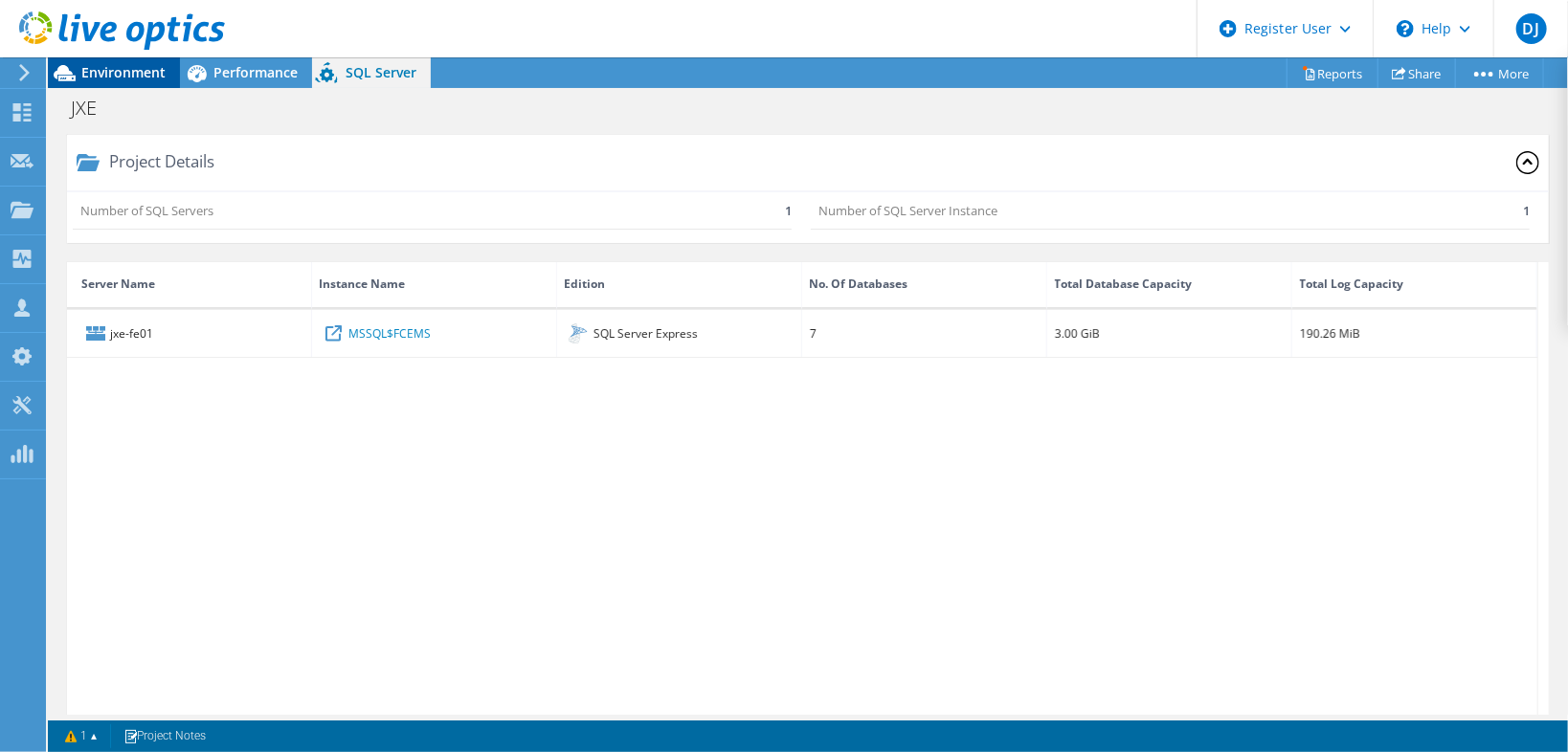
click at [138, 84] on div "Environment" at bounding box center [114, 73] width 132 height 31
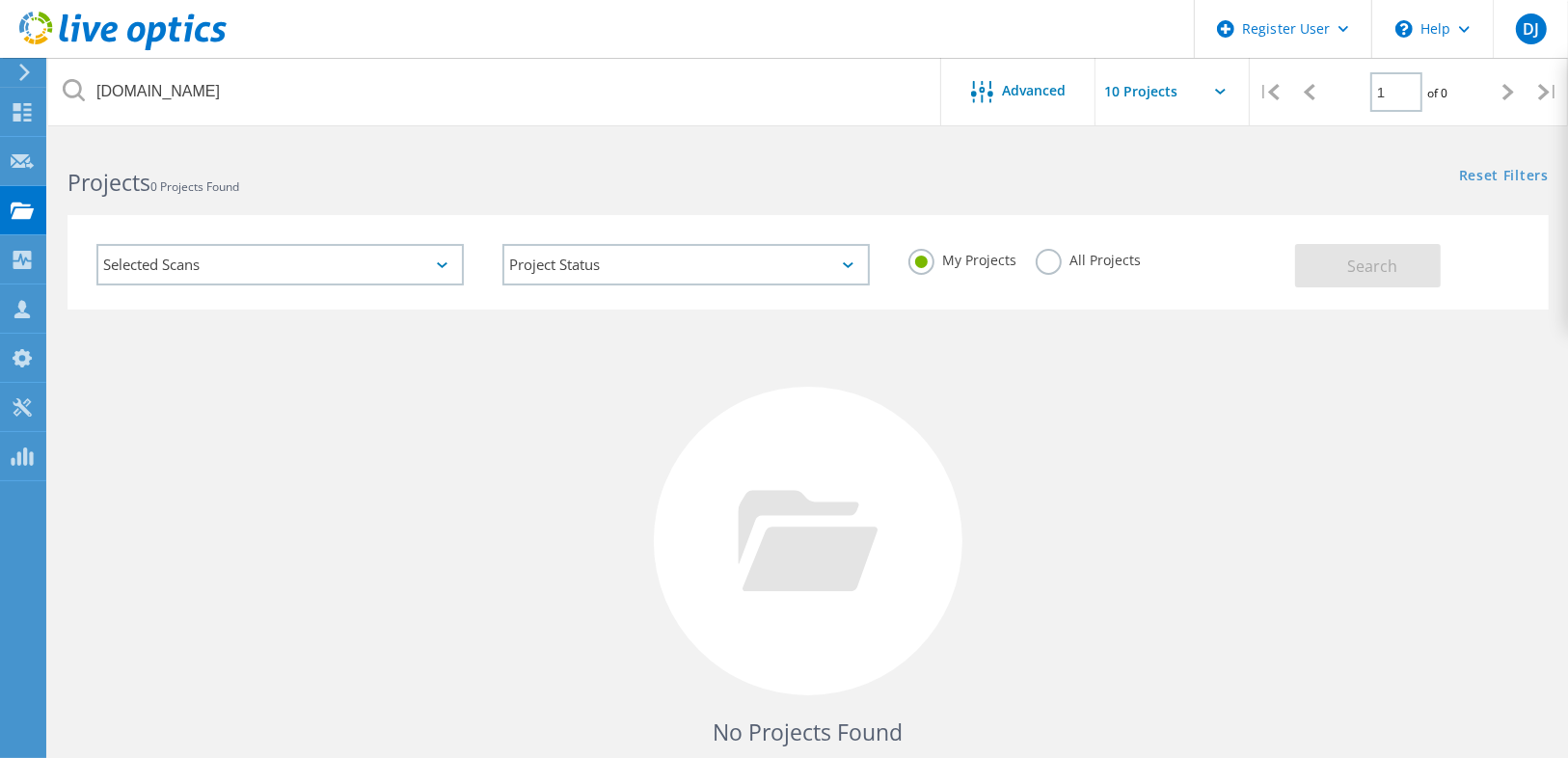
click at [1100, 257] on label "All Projects" at bounding box center [1087, 258] width 105 height 19
click at [0, 0] on input "All Projects" at bounding box center [0, 0] width 0 height 0
click at [1280, 291] on div "My Projects All Projects" at bounding box center [1091, 261] width 406 height 71
click at [1365, 263] on span "Search" at bounding box center [1371, 266] width 50 height 22
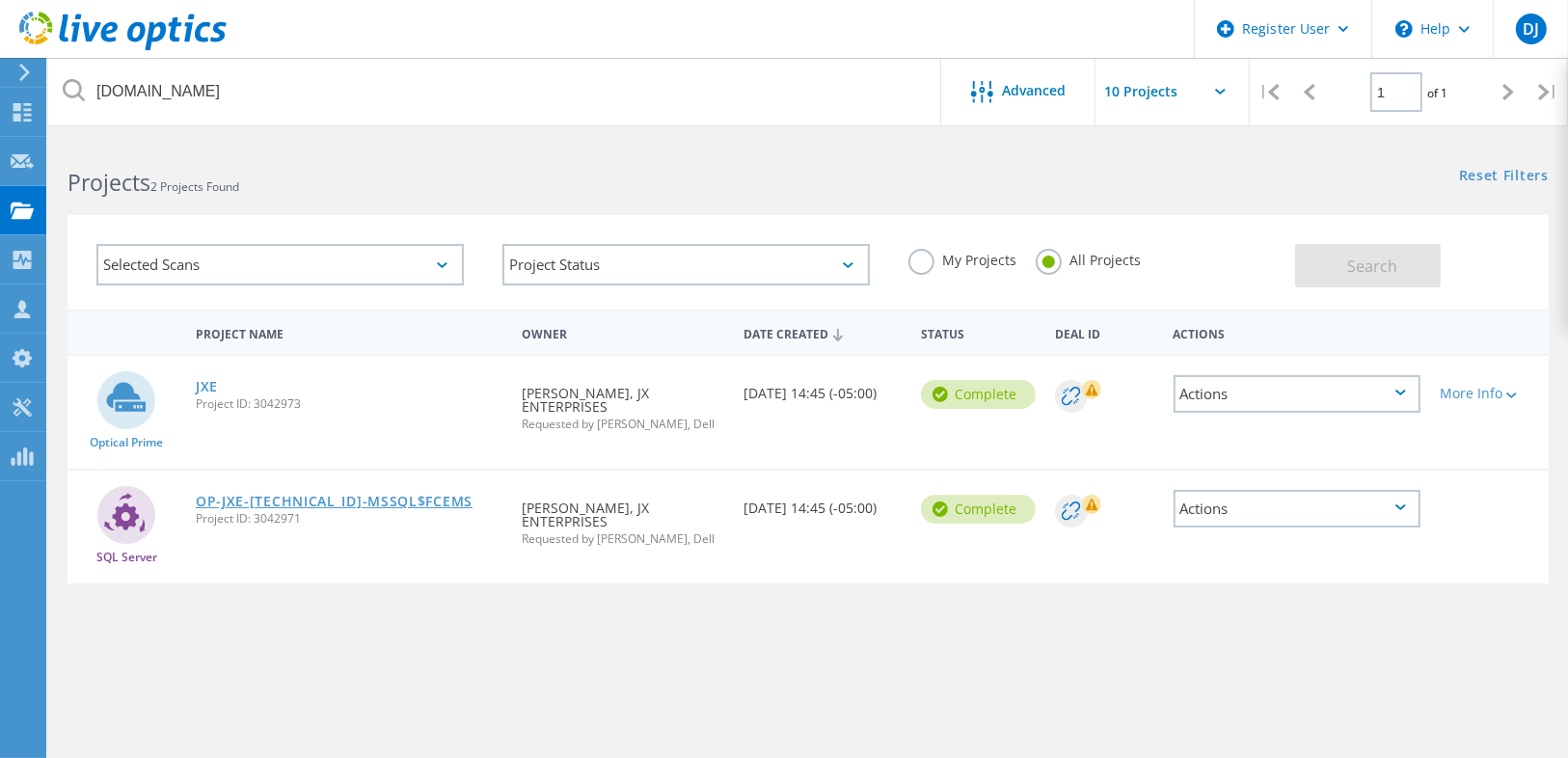
click at [284, 495] on link "OP-JXE-[TECHNICAL_ID]-MSSQL$FCEMS" at bounding box center [334, 501] width 277 height 14
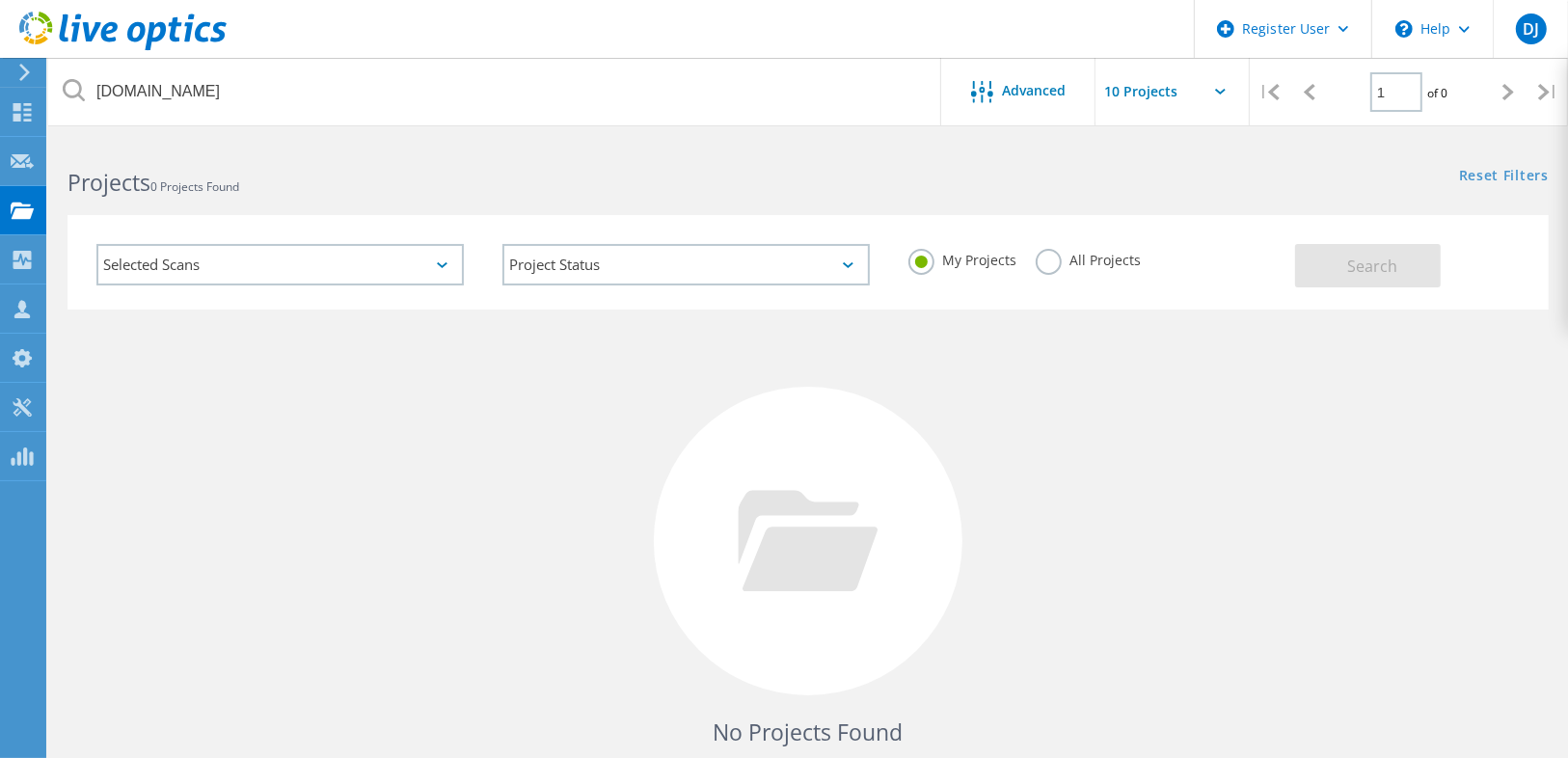
click at [1081, 274] on div "All Projects" at bounding box center [1087, 262] width 105 height 28
click at [1081, 262] on label "All Projects" at bounding box center [1087, 258] width 105 height 19
click at [0, 0] on input "All Projects" at bounding box center [0, 0] width 0 height 0
click at [1357, 288] on div "Selected Scans Project Status In Progress Complete Published Anonymous Archived…" at bounding box center [807, 262] width 1481 height 95
click at [1356, 274] on span "Search" at bounding box center [1371, 266] width 50 height 22
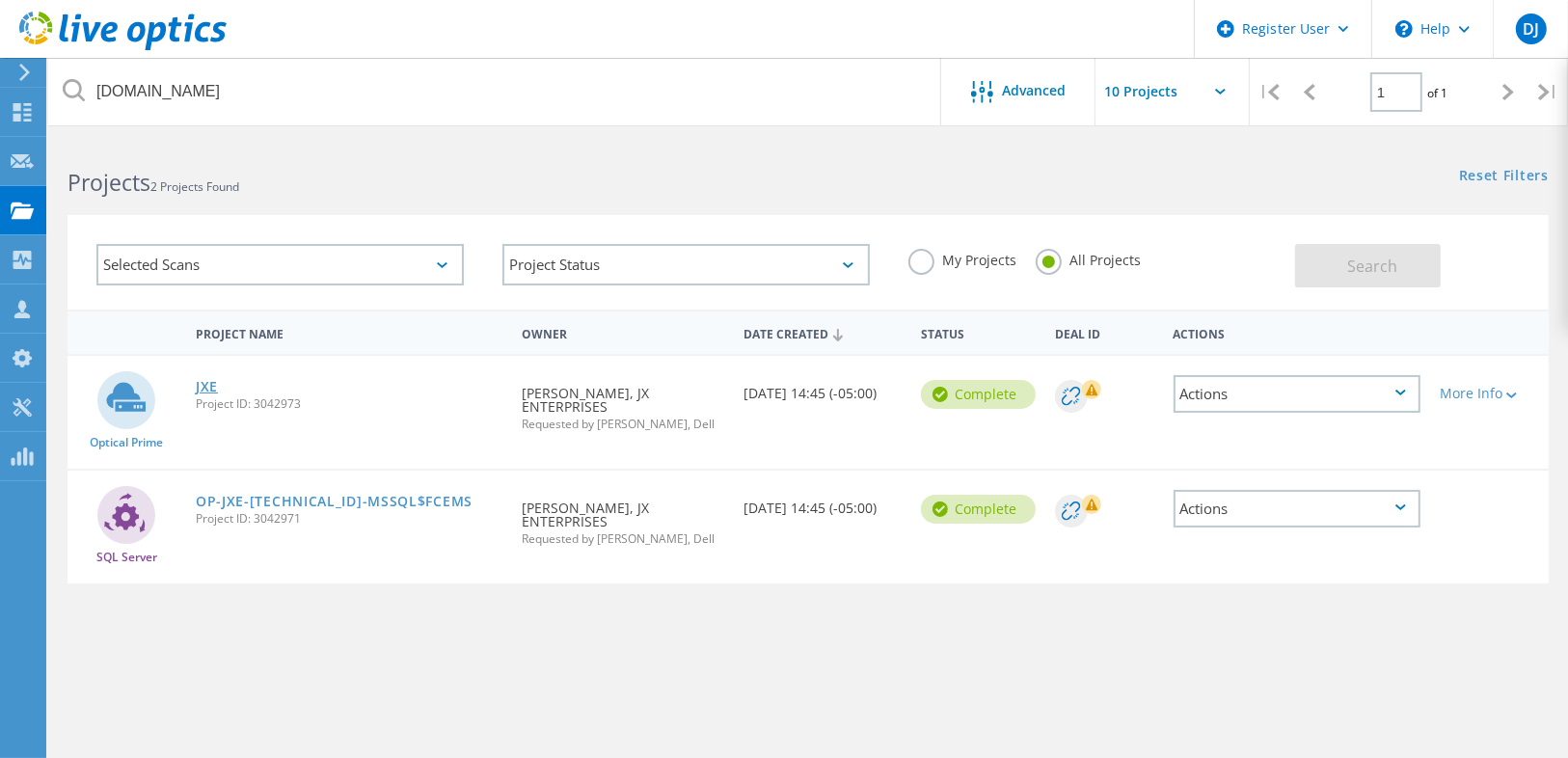
click at [208, 382] on link "JXE" at bounding box center [207, 387] width 23 height 14
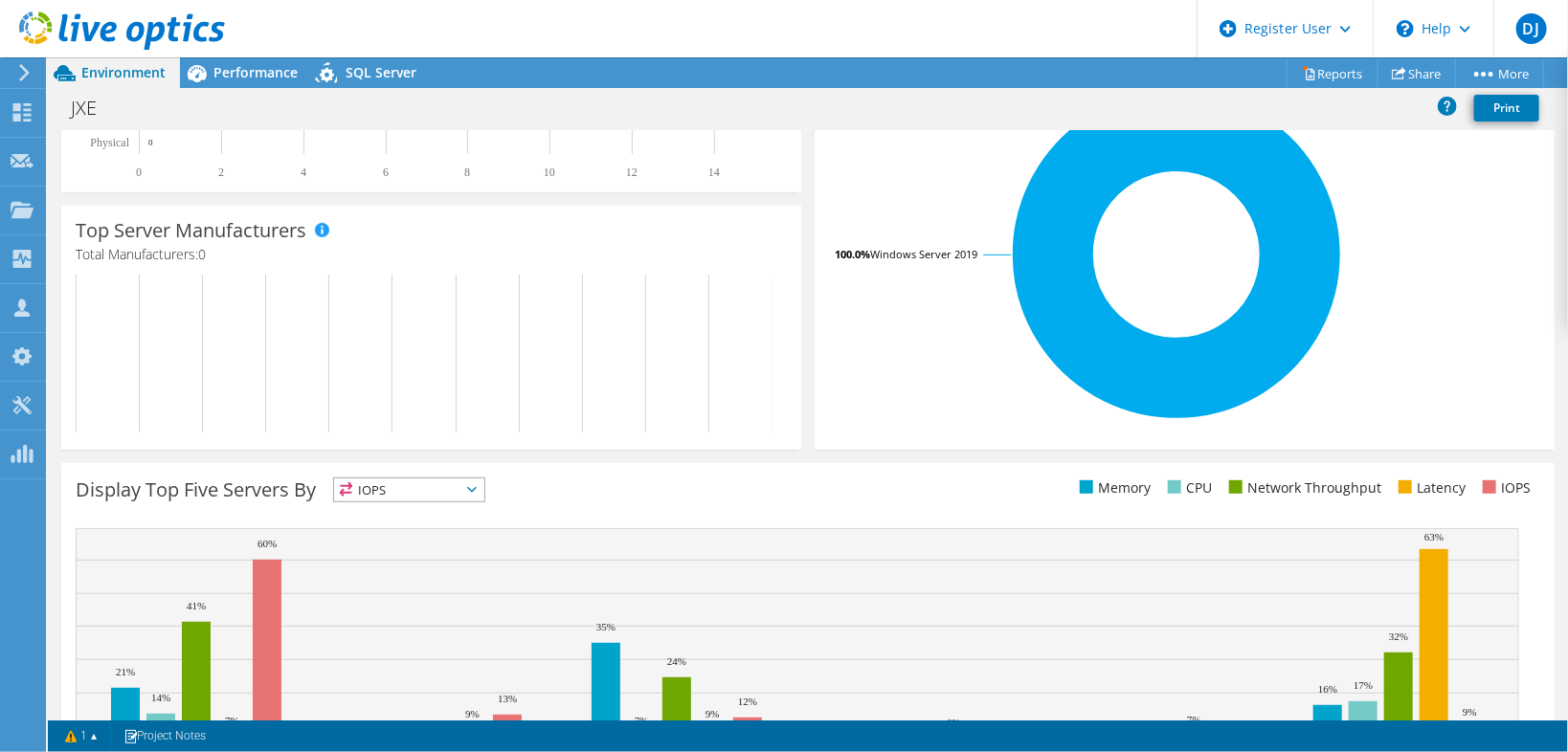
scroll to position [154, 0]
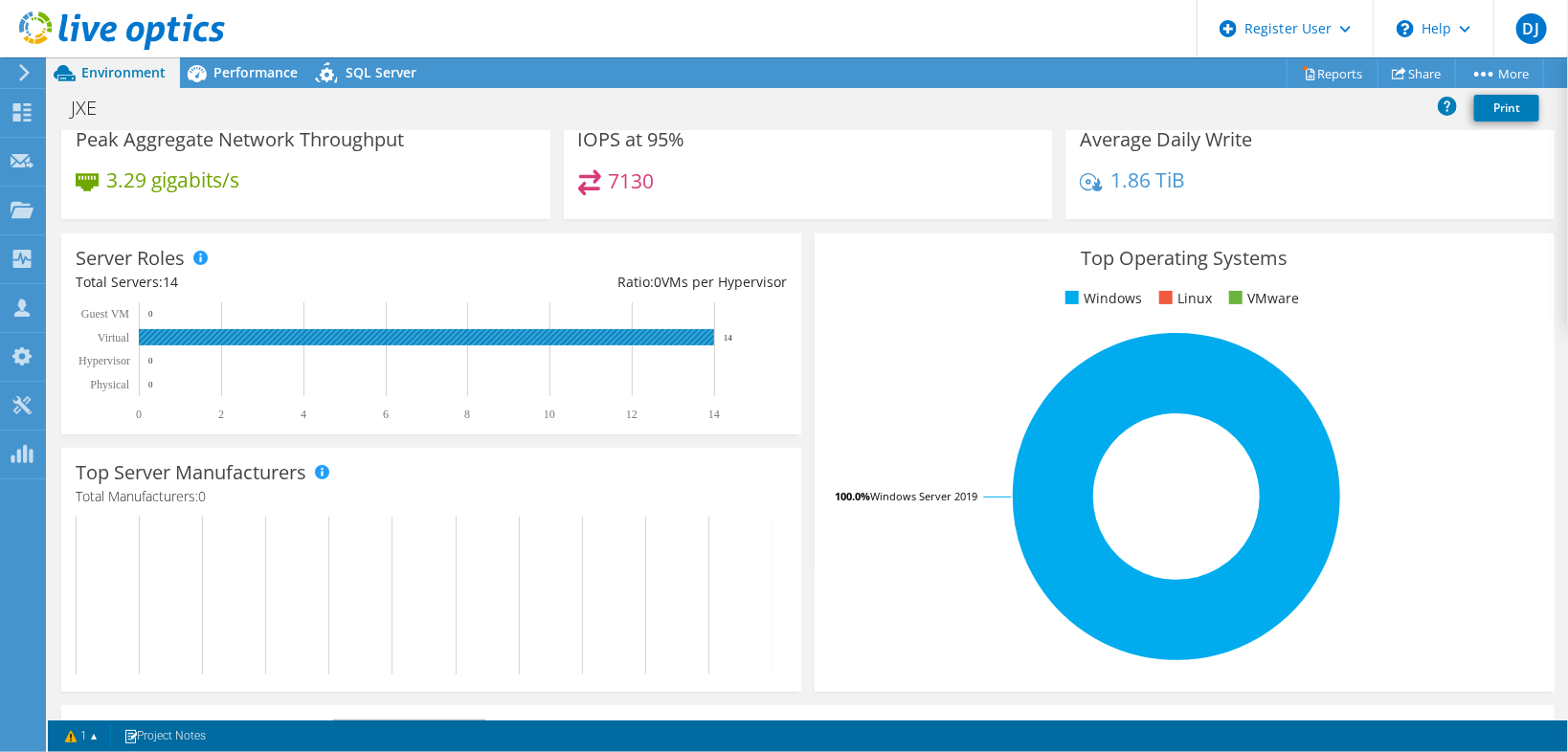
click at [583, 334] on rect at bounding box center [426, 337] width 575 height 17
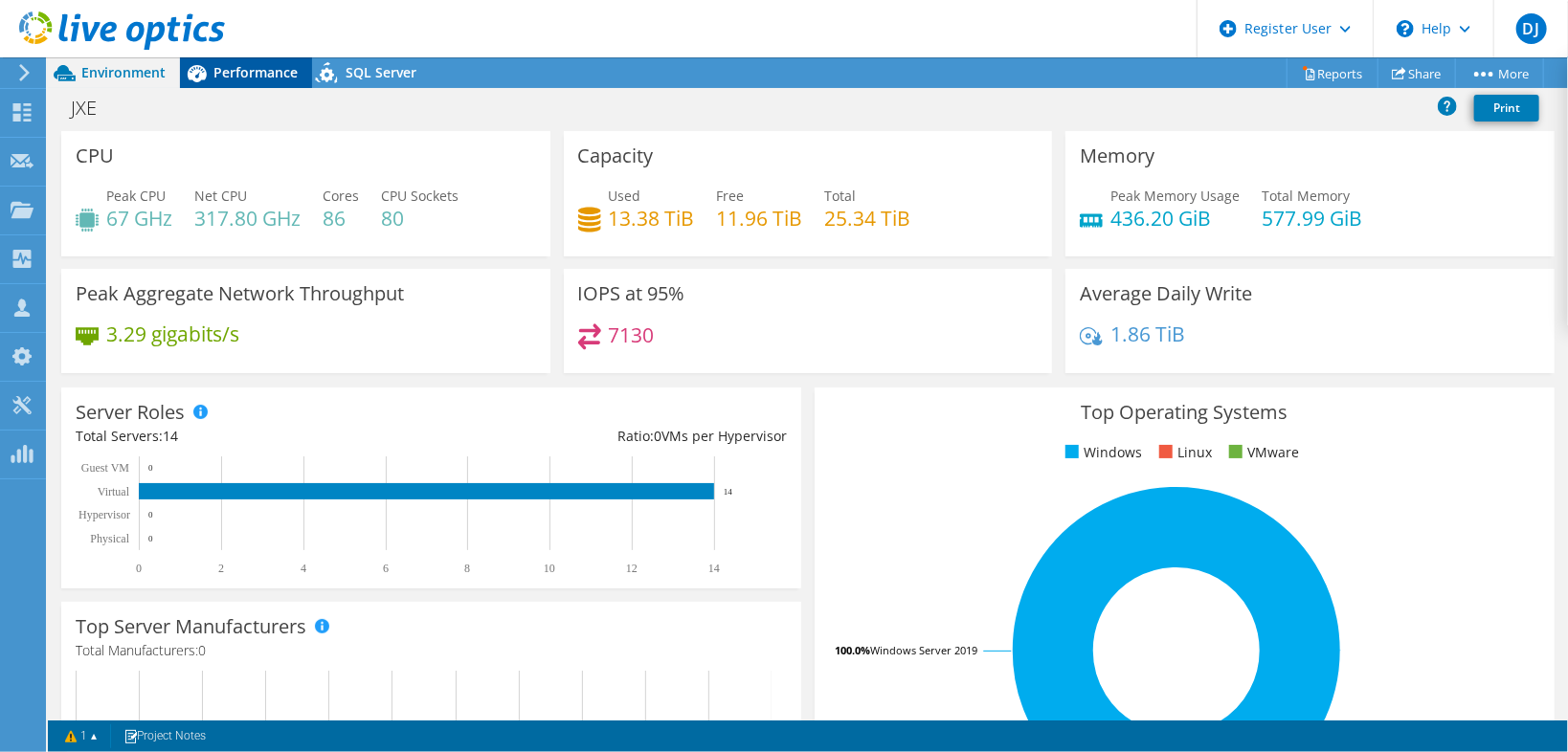
click at [273, 73] on span "Performance" at bounding box center [256, 72] width 85 height 18
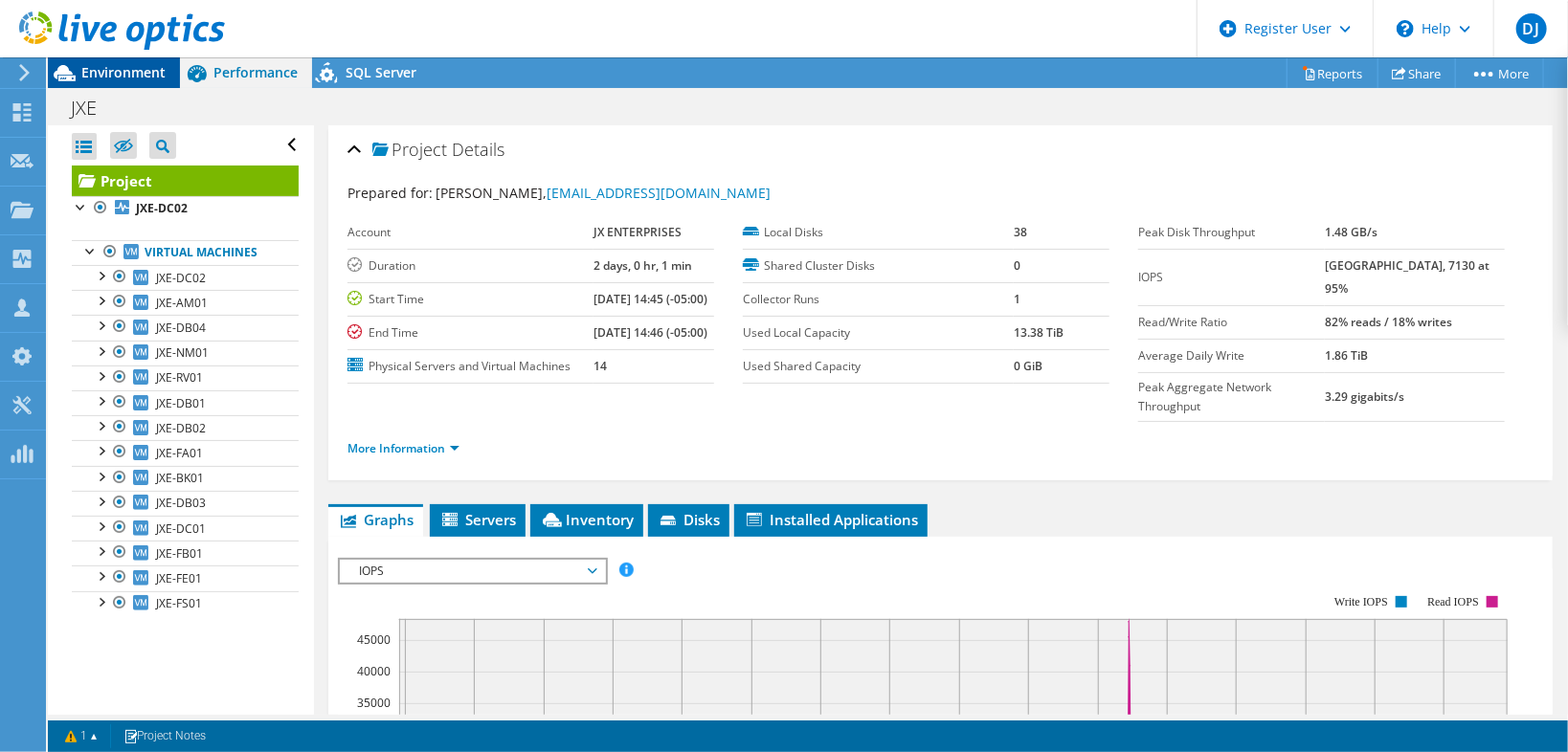
click at [145, 70] on span "Environment" at bounding box center [123, 72] width 85 height 18
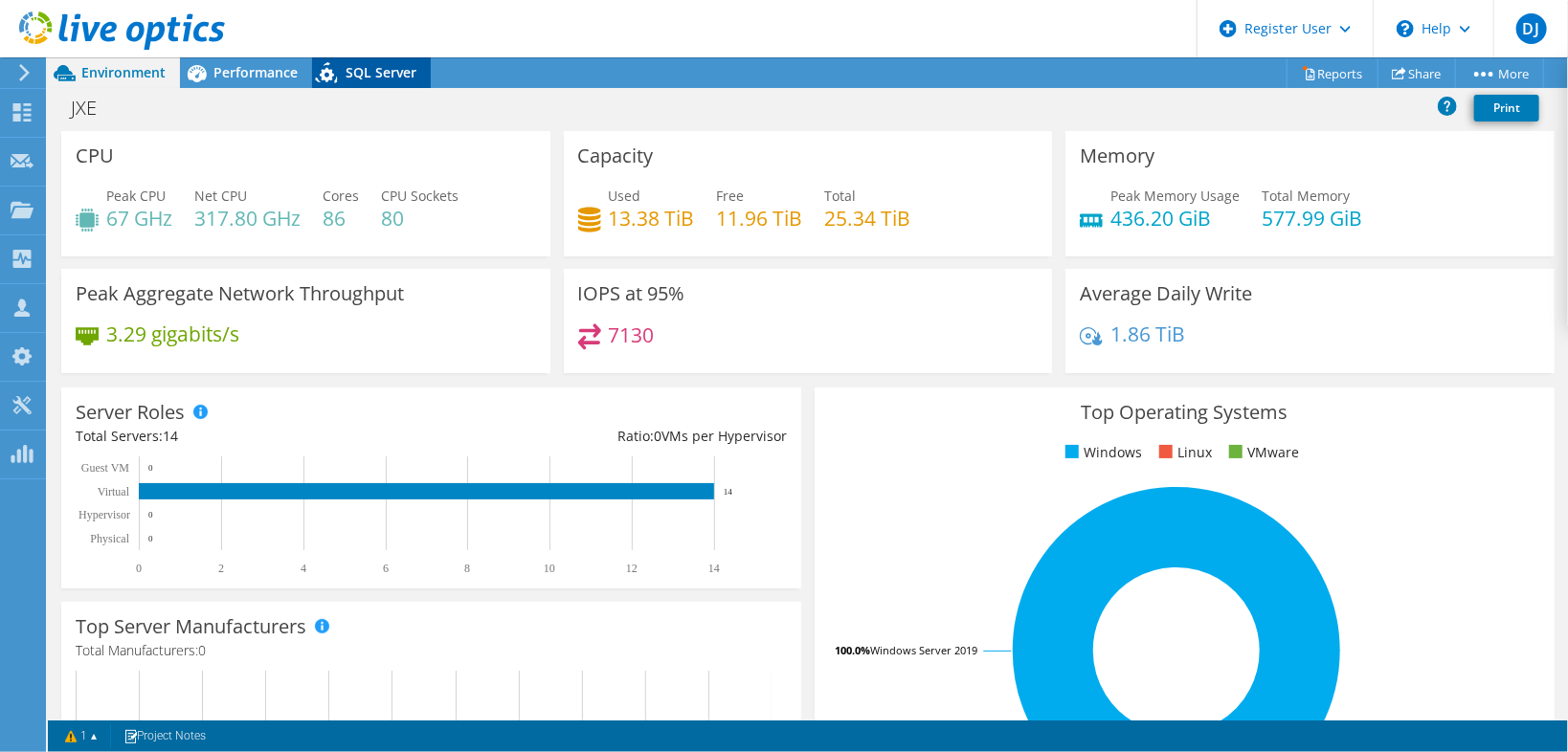
click at [348, 73] on span "SQL Server" at bounding box center [381, 72] width 71 height 18
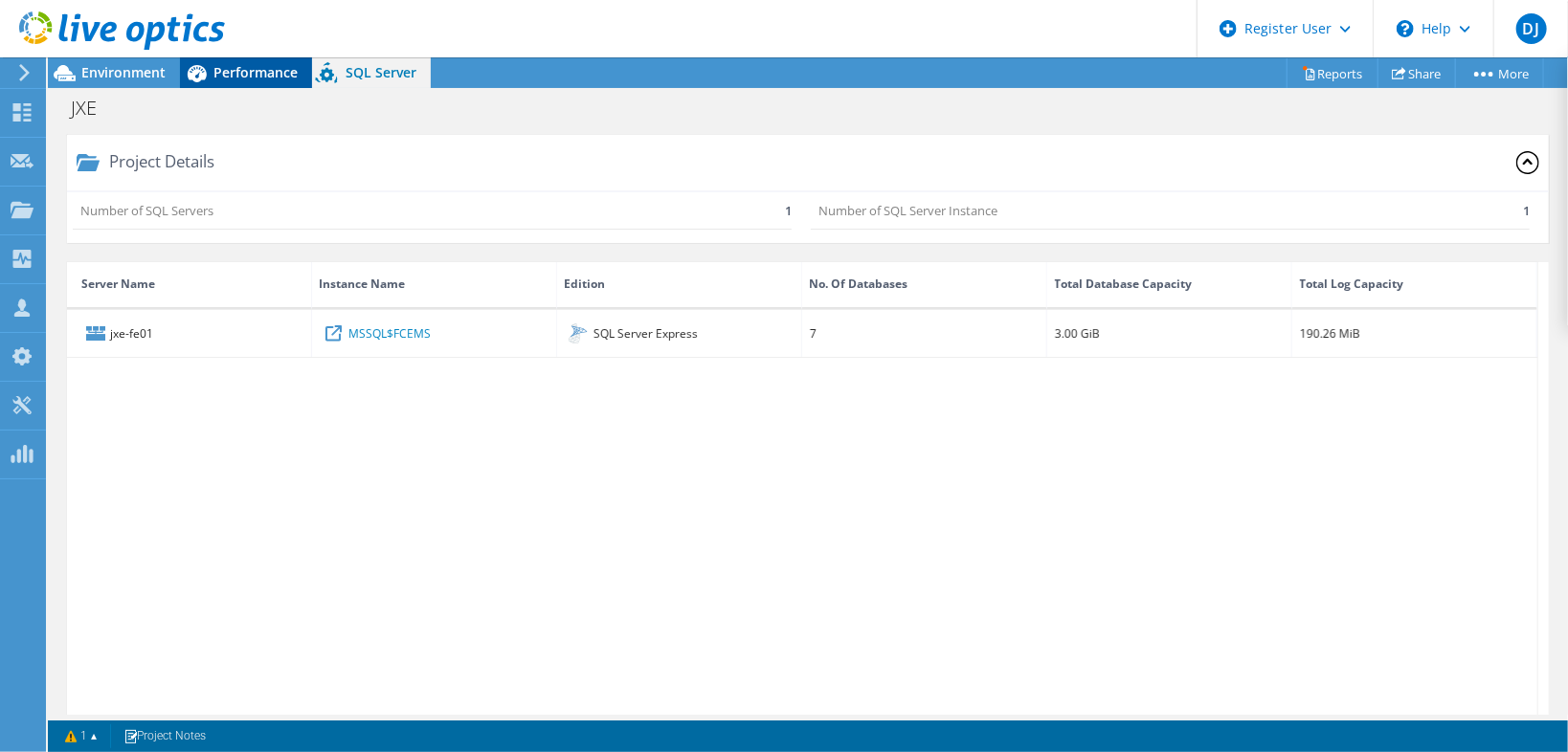
click at [255, 65] on span "Performance" at bounding box center [256, 72] width 85 height 18
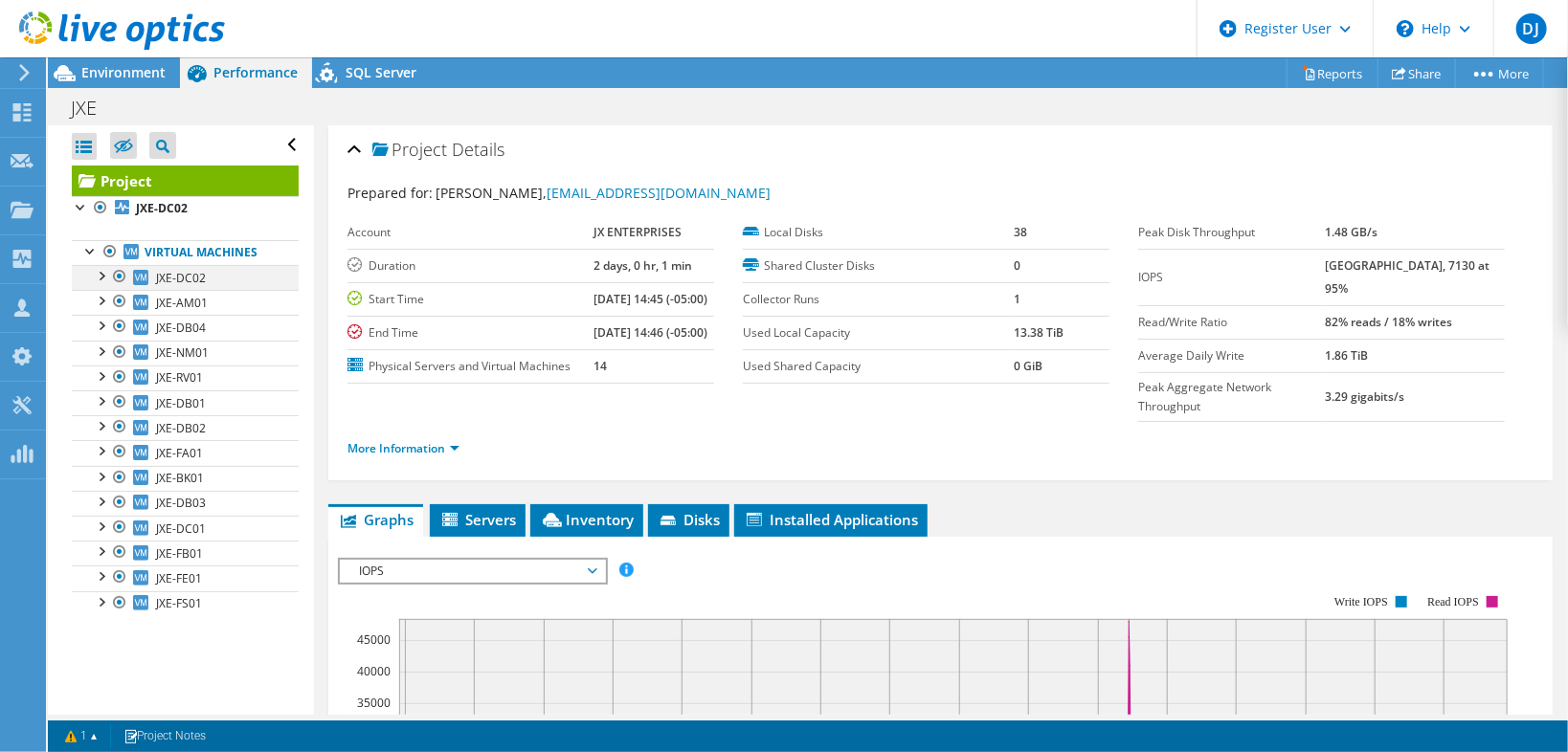
click at [91, 275] on div at bounding box center [101, 275] width 19 height 19
click at [113, 324] on div at bounding box center [110, 325] width 19 height 19
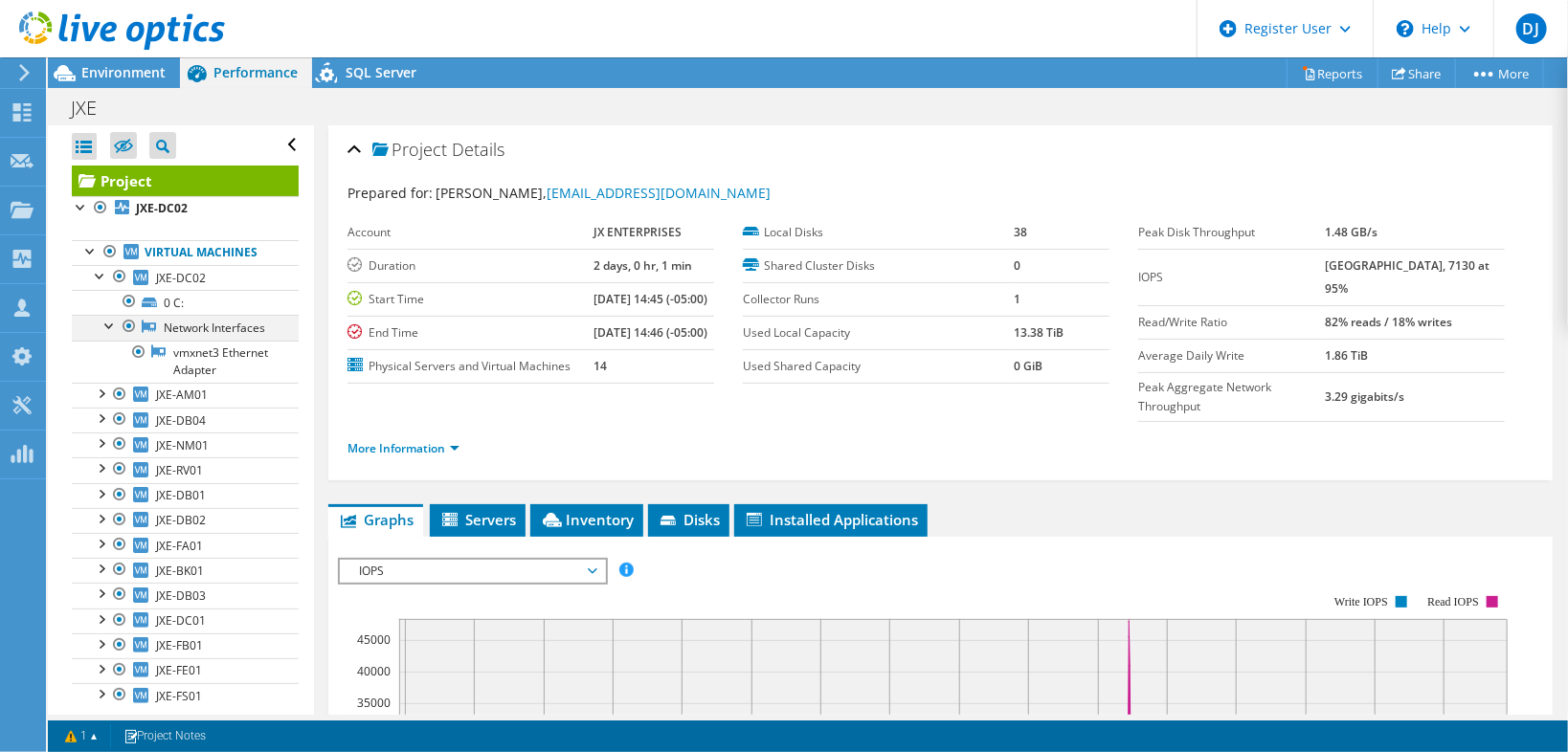
click at [107, 324] on div at bounding box center [110, 325] width 19 height 19
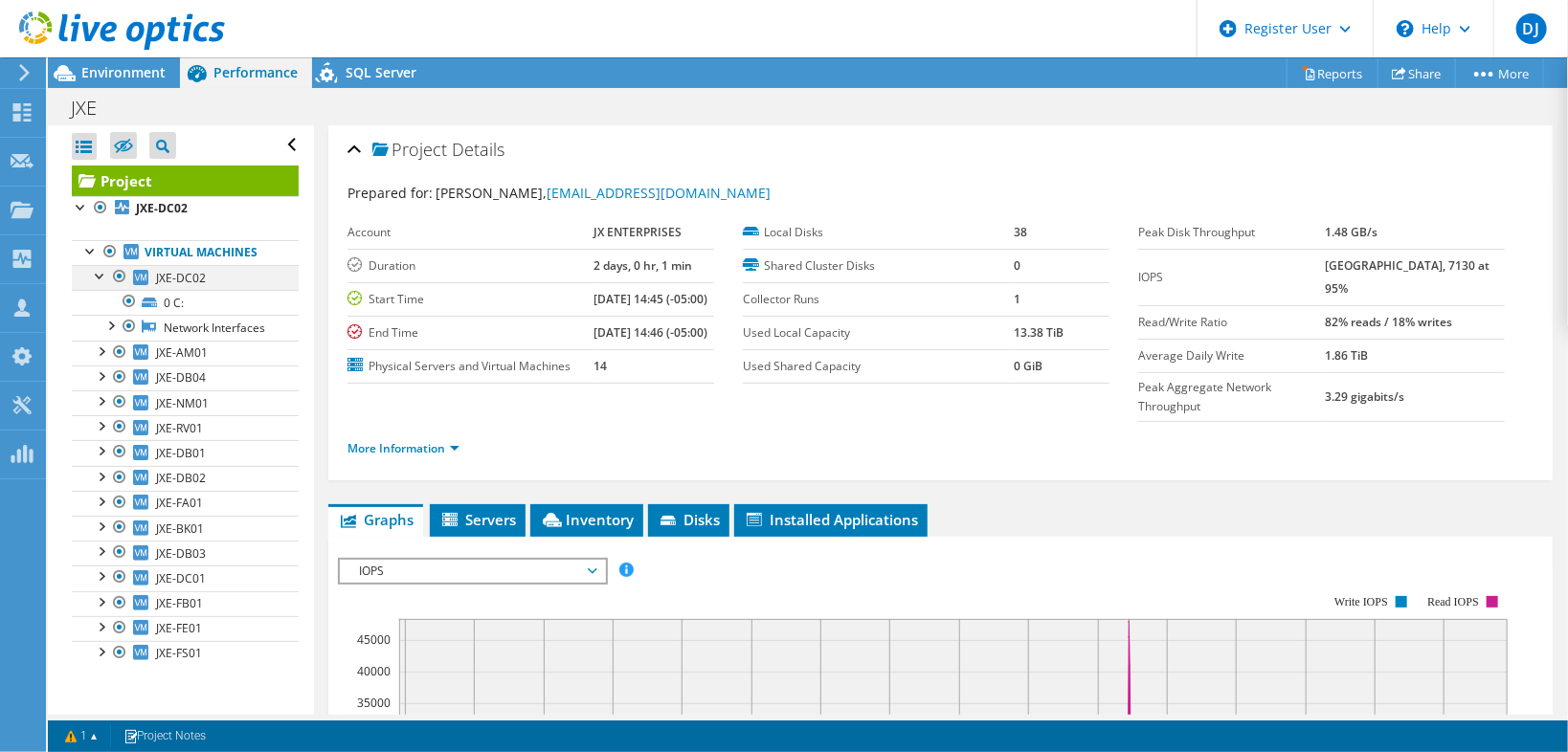
click at [98, 273] on div at bounding box center [101, 275] width 19 height 19
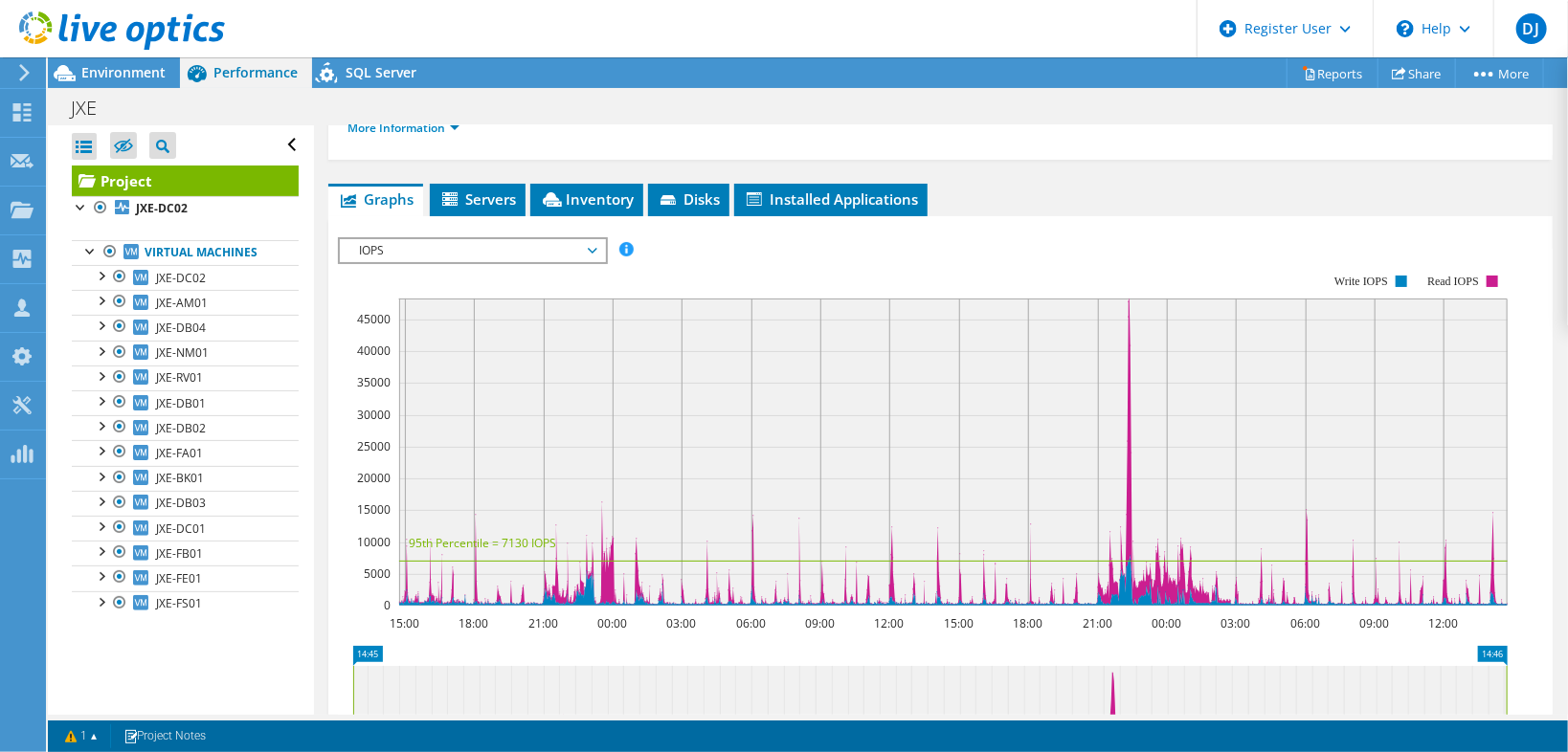
scroll to position [322, 0]
drag, startPoint x: 1074, startPoint y: 641, endPoint x: 1128, endPoint y: 644, distance: 54.1
click at [1128, 631] on rect at bounding box center [923, 439] width 1170 height 383
